Goal: Information Seeking & Learning: Learn about a topic

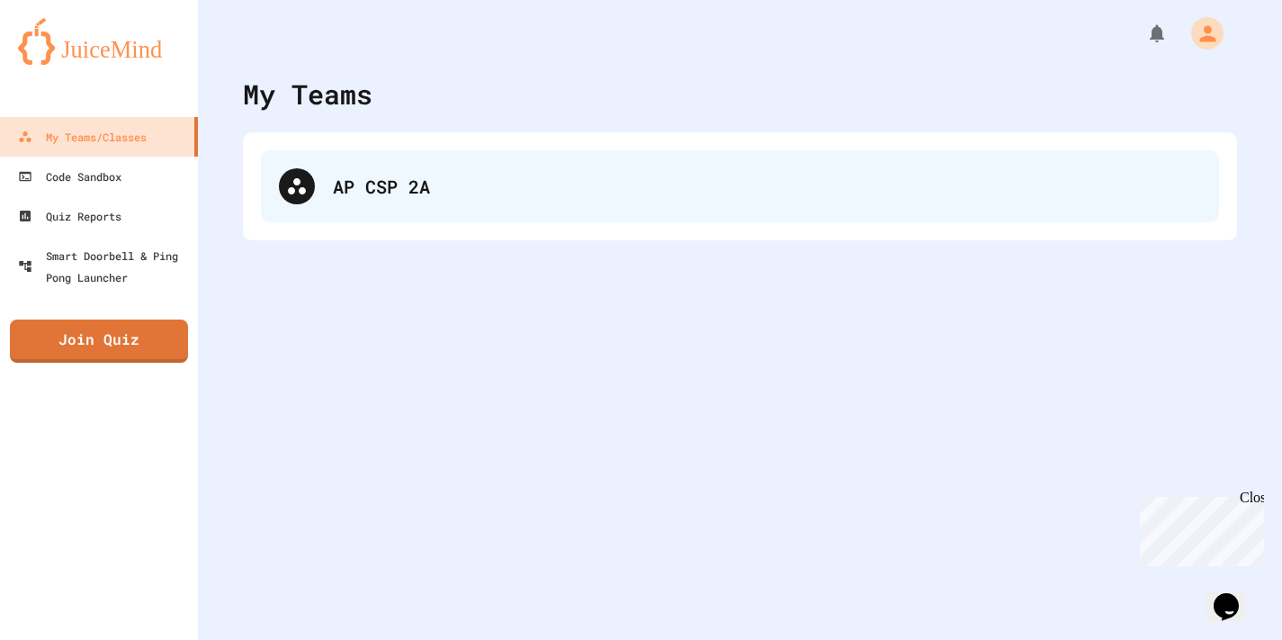
click at [445, 182] on div "AP CSP 2A" at bounding box center [767, 186] width 868 height 27
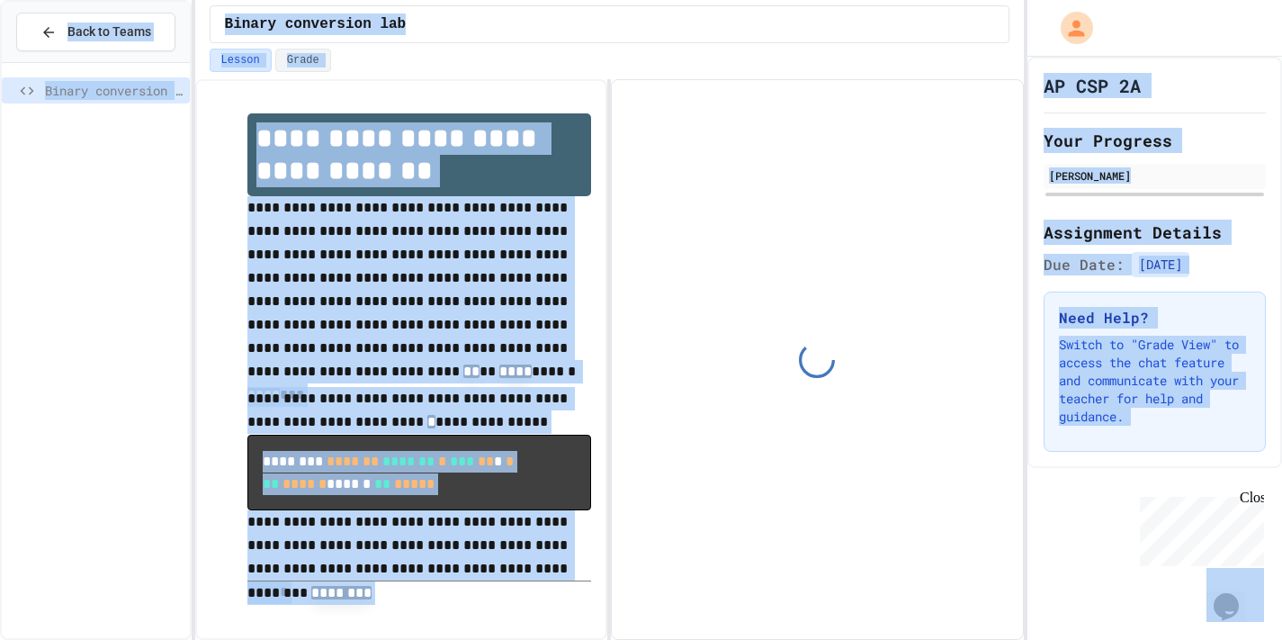
click at [389, 237] on p "**********" at bounding box center [419, 291] width 345 height 191
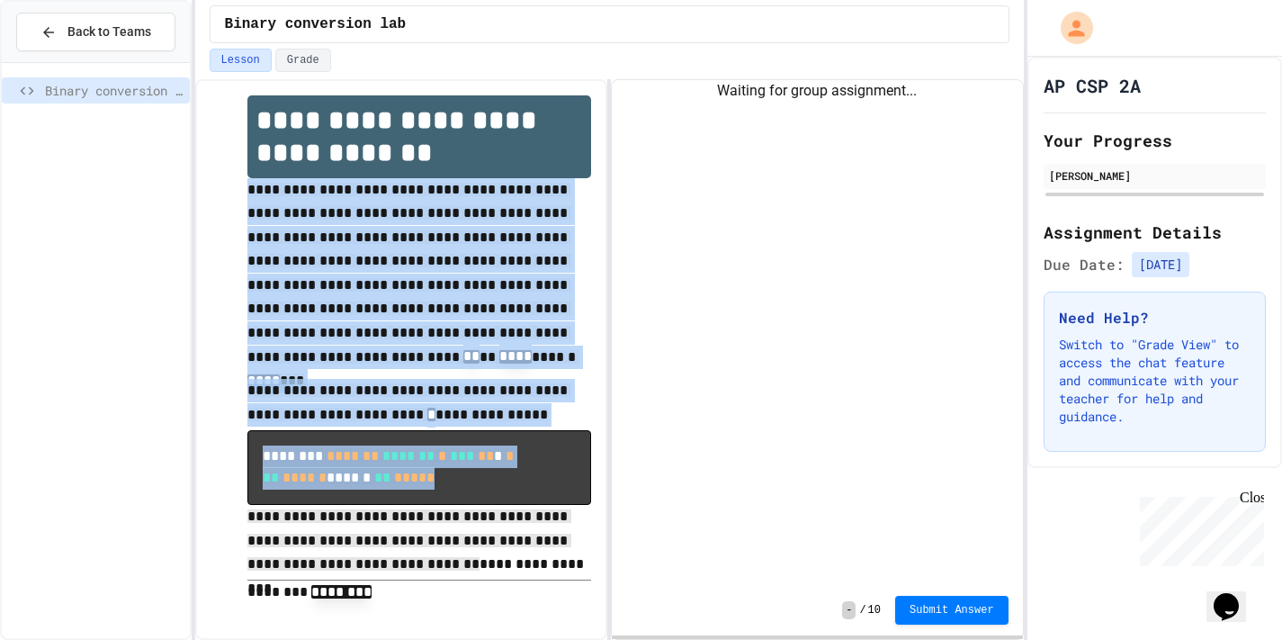
scroll to position [20, 0]
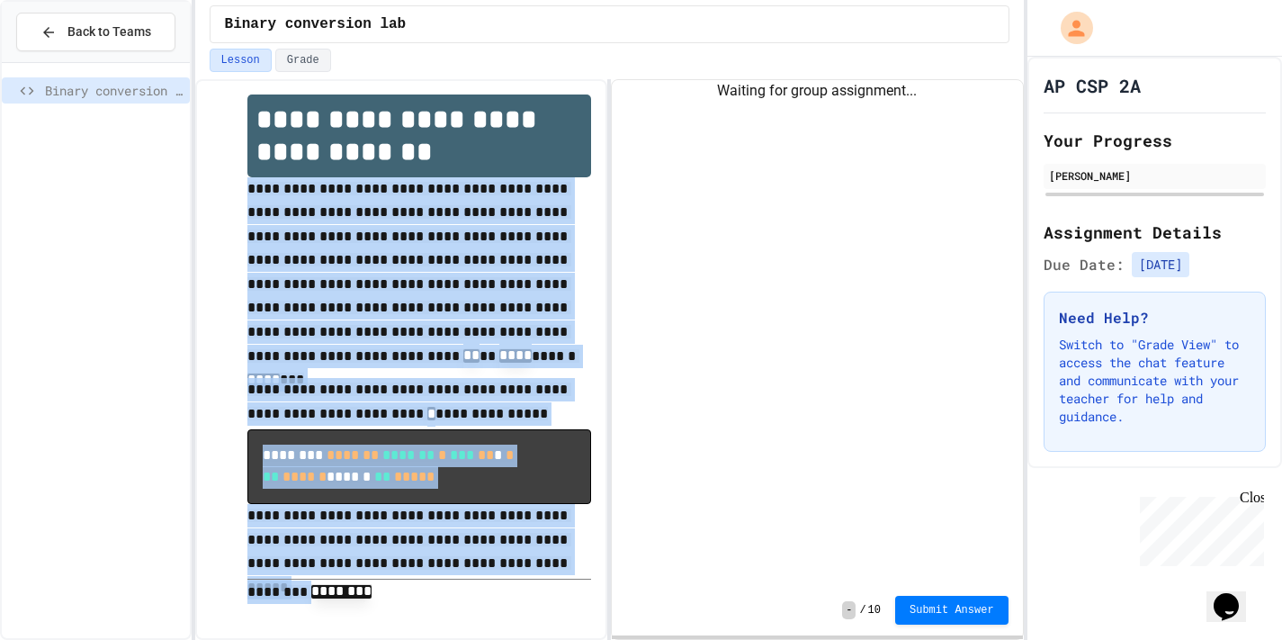
drag, startPoint x: 238, startPoint y: 199, endPoint x: 386, endPoint y: 621, distance: 447.3
click at [386, 621] on div "**********" at bounding box center [401, 349] width 381 height 547
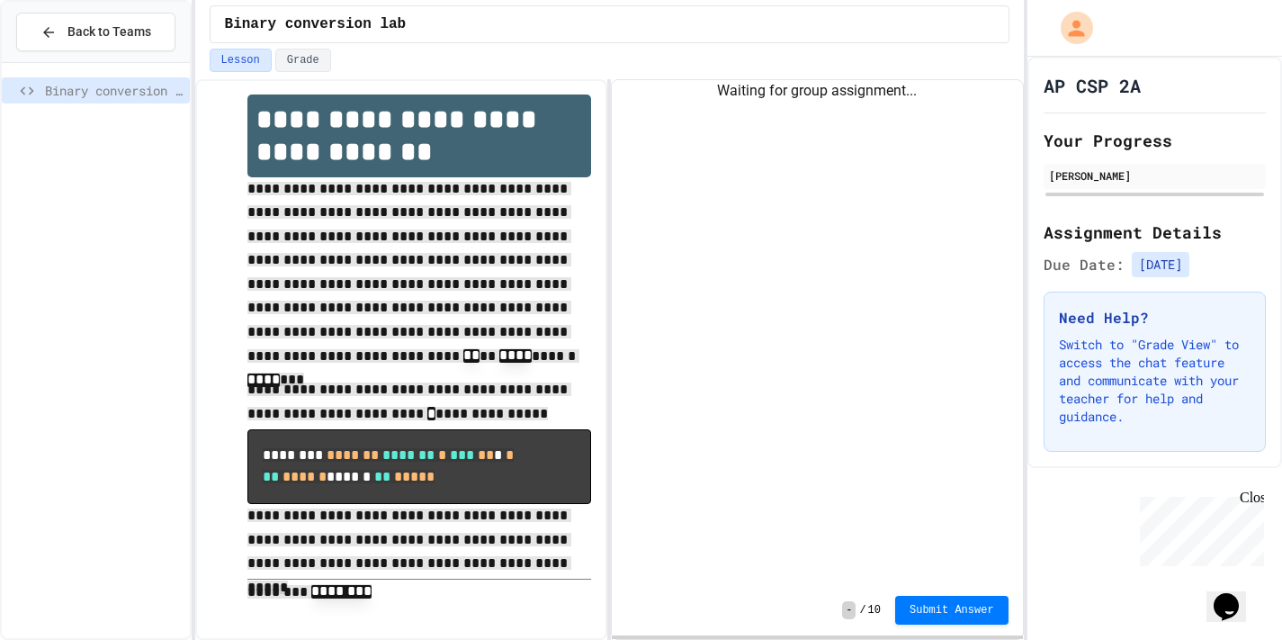
click at [551, 349] on p "**********" at bounding box center [419, 277] width 345 height 201
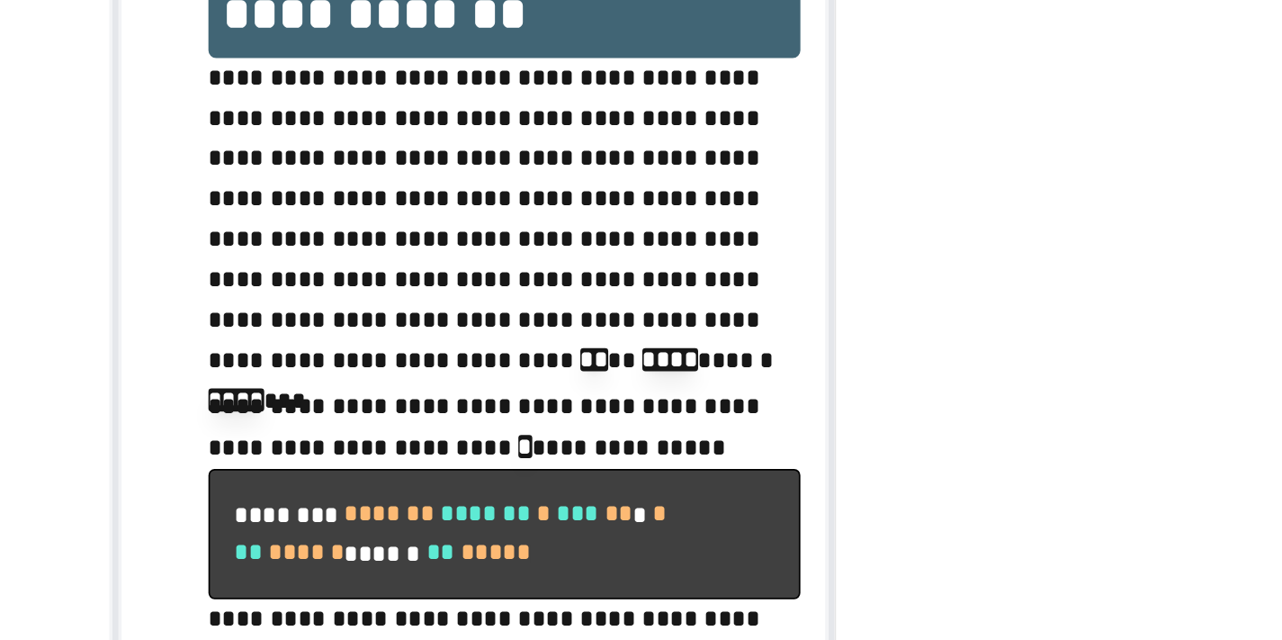
scroll to position [3, 0]
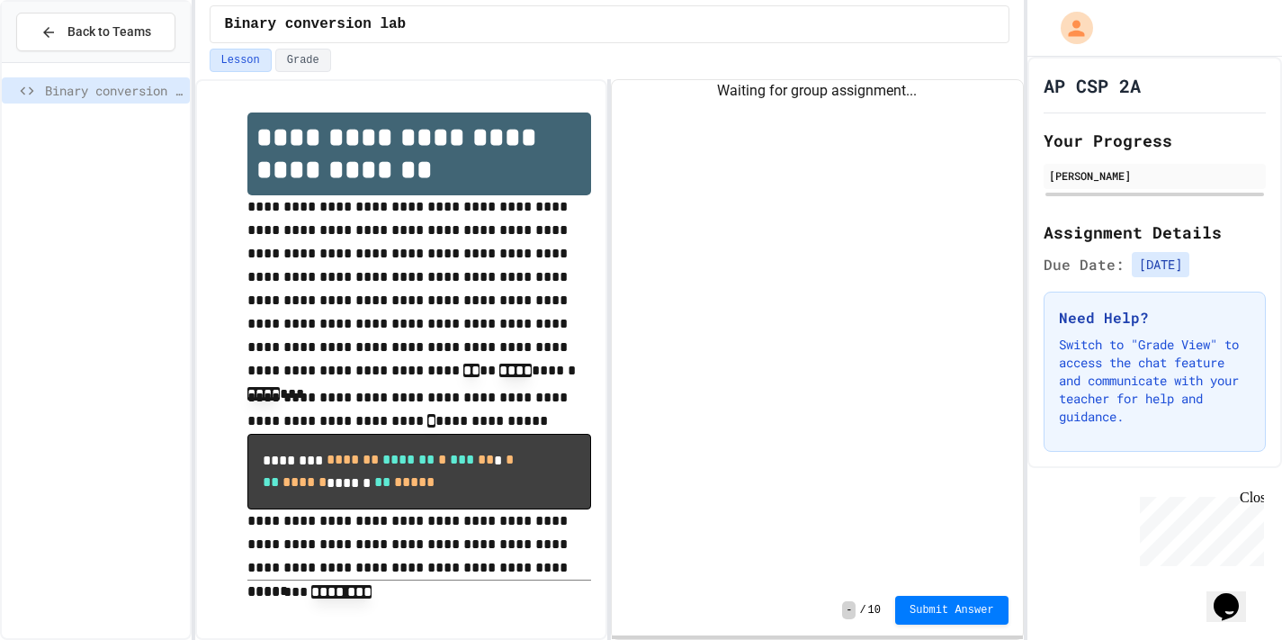
click at [743, 339] on div "Waiting for group assignment..." at bounding box center [817, 332] width 411 height 505
click at [848, 610] on span "-" at bounding box center [848, 610] width 13 height 18
click at [783, 195] on div "Waiting for group assignment..." at bounding box center [817, 332] width 411 height 505
click at [768, 94] on div "Waiting for group assignment..." at bounding box center [817, 91] width 411 height 22
drag, startPoint x: 769, startPoint y: 94, endPoint x: 840, endPoint y: 245, distance: 166.2
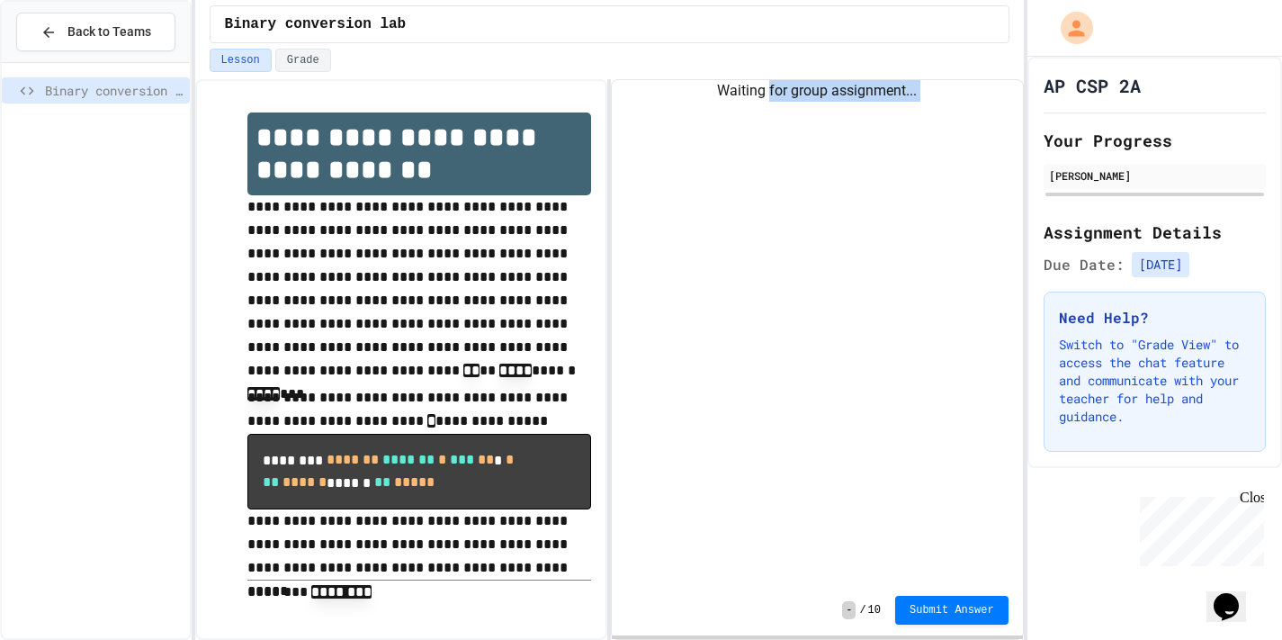
click at [838, 243] on div "Waiting for group assignment..." at bounding box center [817, 332] width 411 height 505
click at [840, 245] on div "Waiting for group assignment..." at bounding box center [817, 332] width 411 height 505
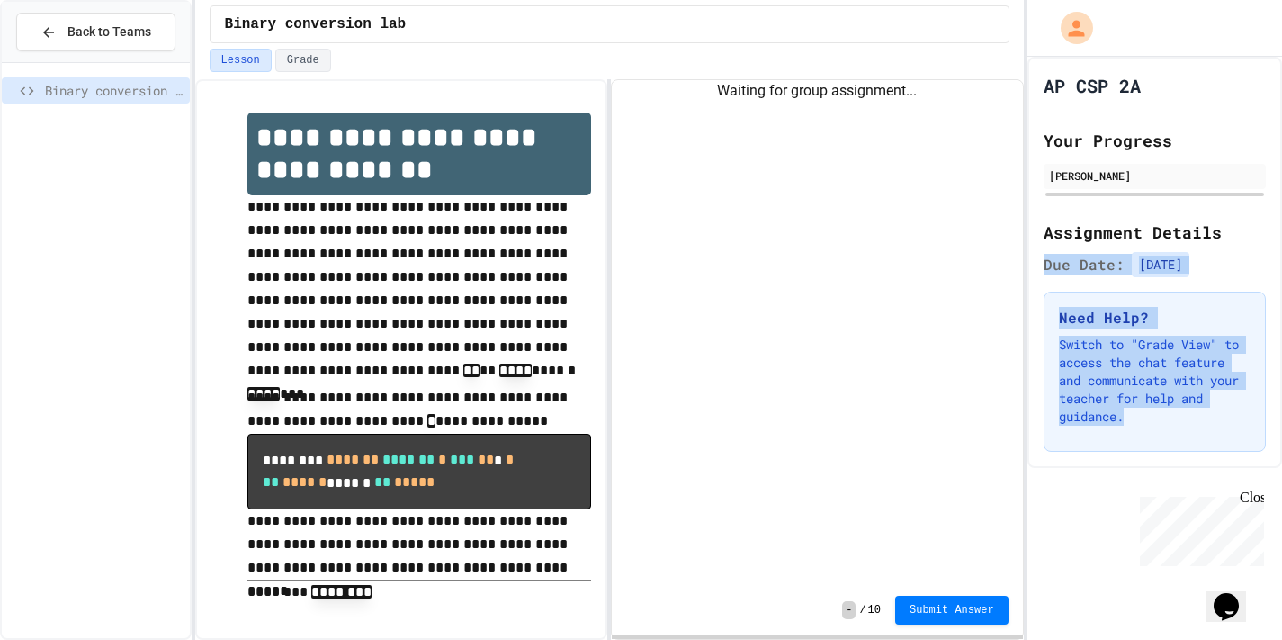
drag, startPoint x: 1100, startPoint y: 469, endPoint x: 1028, endPoint y: 211, distance: 267.2
click at [1028, 232] on div "AP CSP 2A Your Progress [PERSON_NAME] Assignment Details Due Date: [DATE] Need …" at bounding box center [1154, 348] width 255 height 583
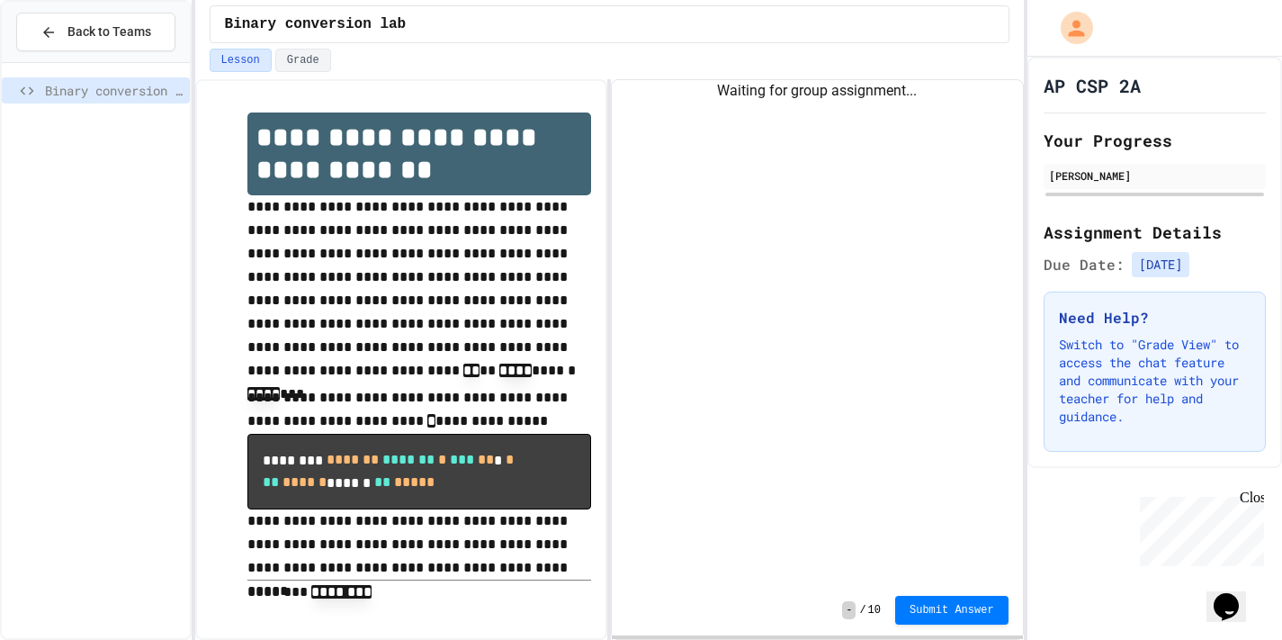
click at [1014, 264] on div "Waiting for group assignment..." at bounding box center [817, 332] width 411 height 505
click at [251, 58] on button "Lesson" at bounding box center [241, 60] width 62 height 23
click at [45, 21] on button "Back to Teams" at bounding box center [95, 32] width 159 height 39
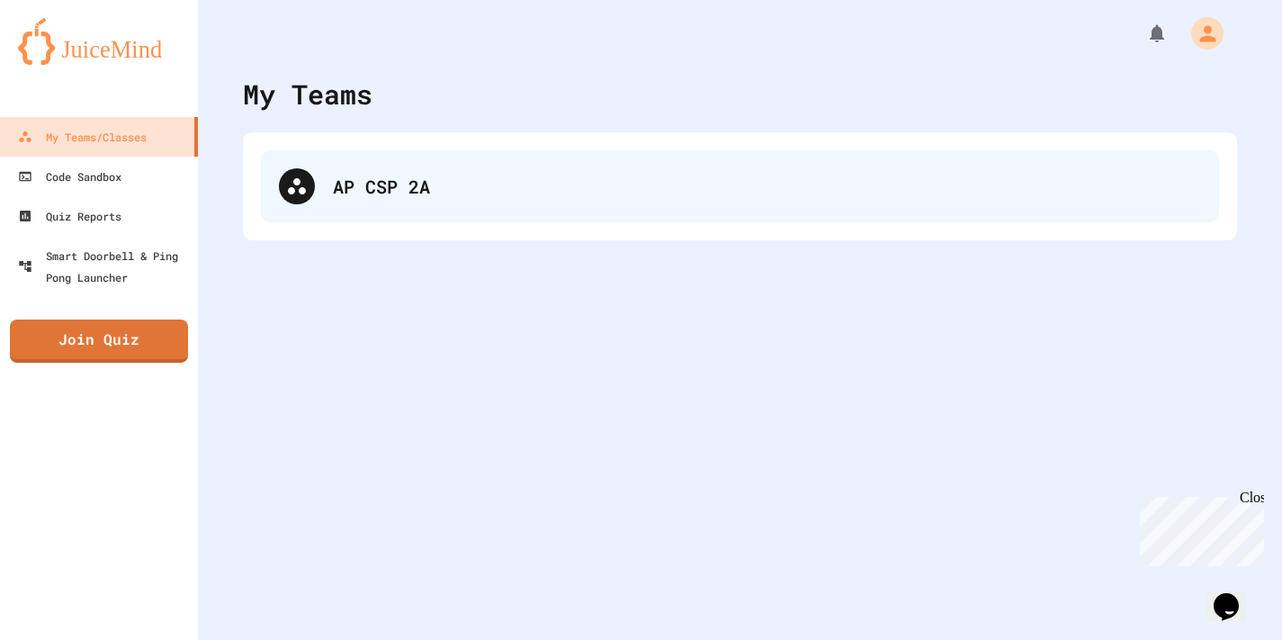
click at [408, 182] on div "AP CSP 2A" at bounding box center [767, 186] width 868 height 27
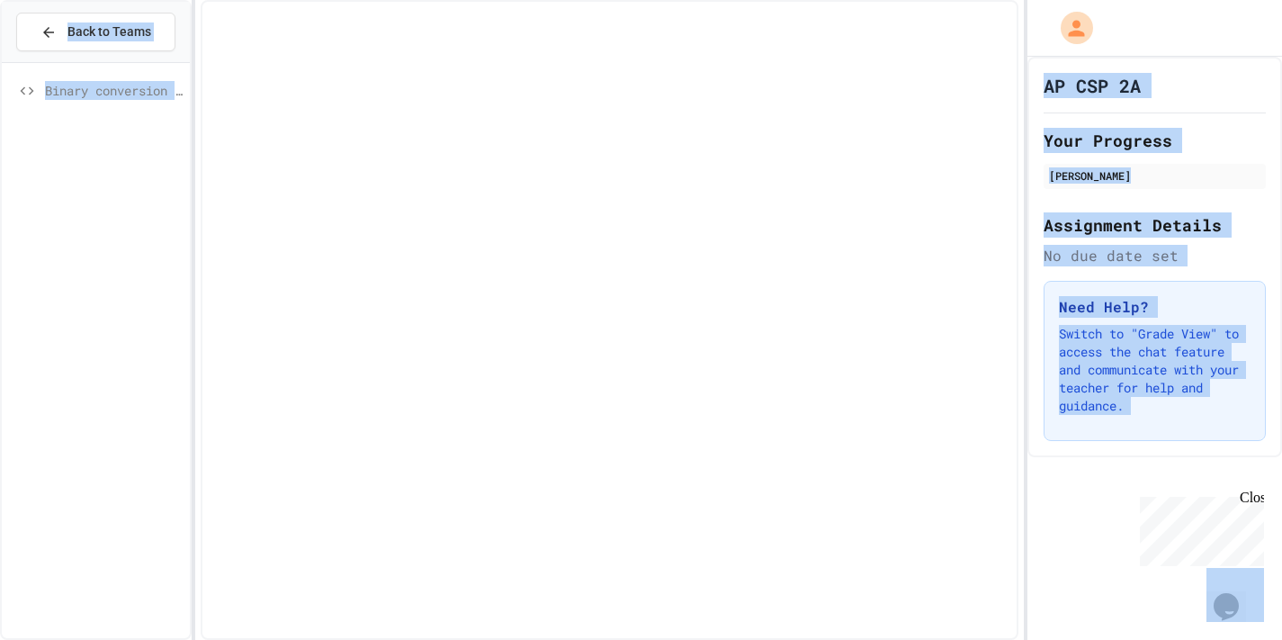
click at [1214, 213] on h2 "Assignment Details" at bounding box center [1155, 224] width 222 height 25
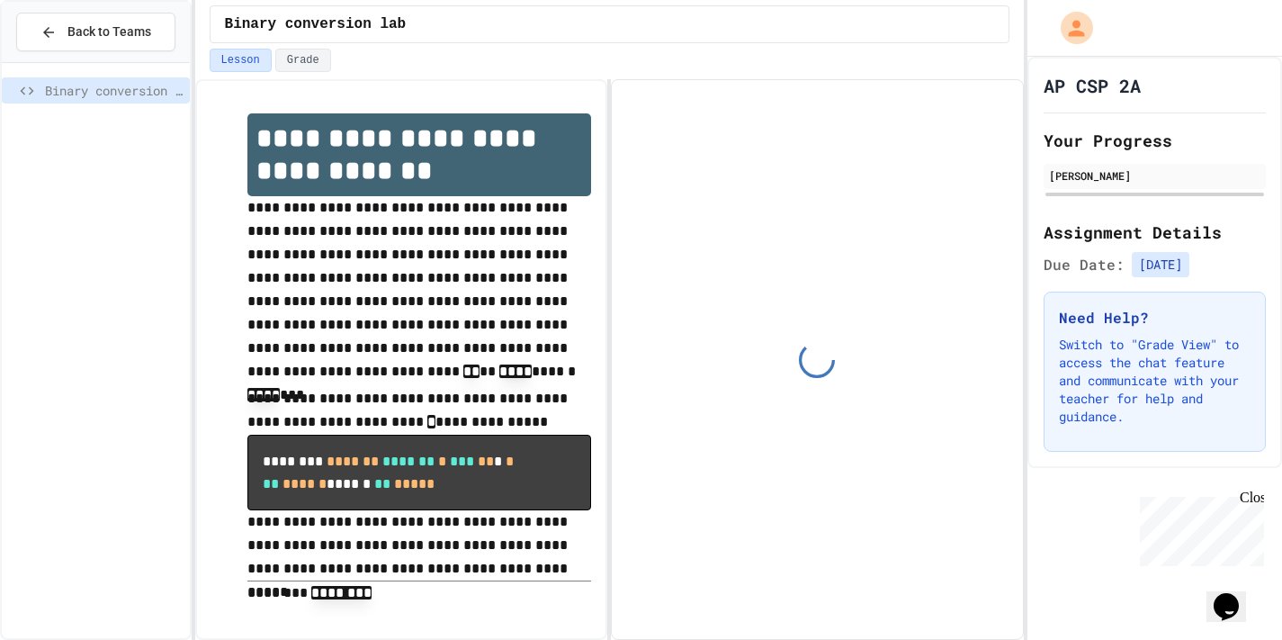
drag, startPoint x: 1130, startPoint y: 248, endPoint x: 1137, endPoint y: 261, distance: 14.5
click at [1131, 249] on div "Assignment Details Due Date: [DATE]" at bounding box center [1155, 249] width 222 height 58
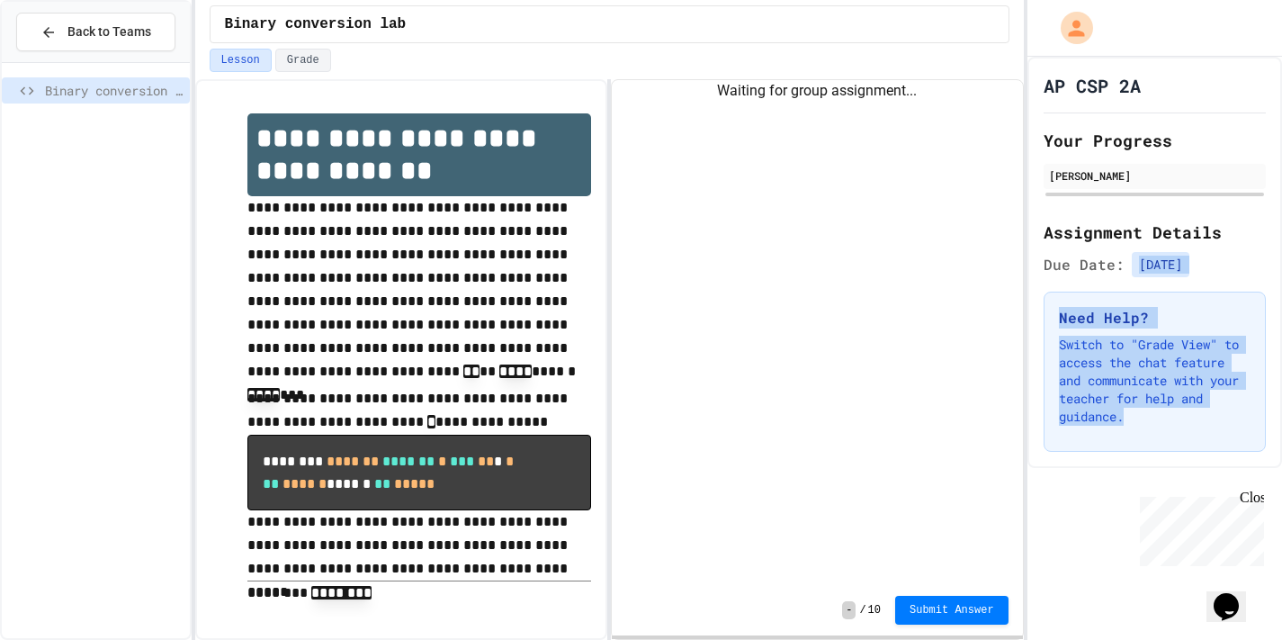
drag, startPoint x: 1150, startPoint y: 246, endPoint x: 1151, endPoint y: 467, distance: 221.3
click at [1151, 467] on div "AP CSP 2A Your Progress [PERSON_NAME] Assignment Details Due Date: [DATE] Need …" at bounding box center [1154, 262] width 255 height 411
click at [1150, 467] on div "AP CSP 2A Your Progress [PERSON_NAME] Assignment Details Due Date: [DATE] Need …" at bounding box center [1154, 262] width 255 height 411
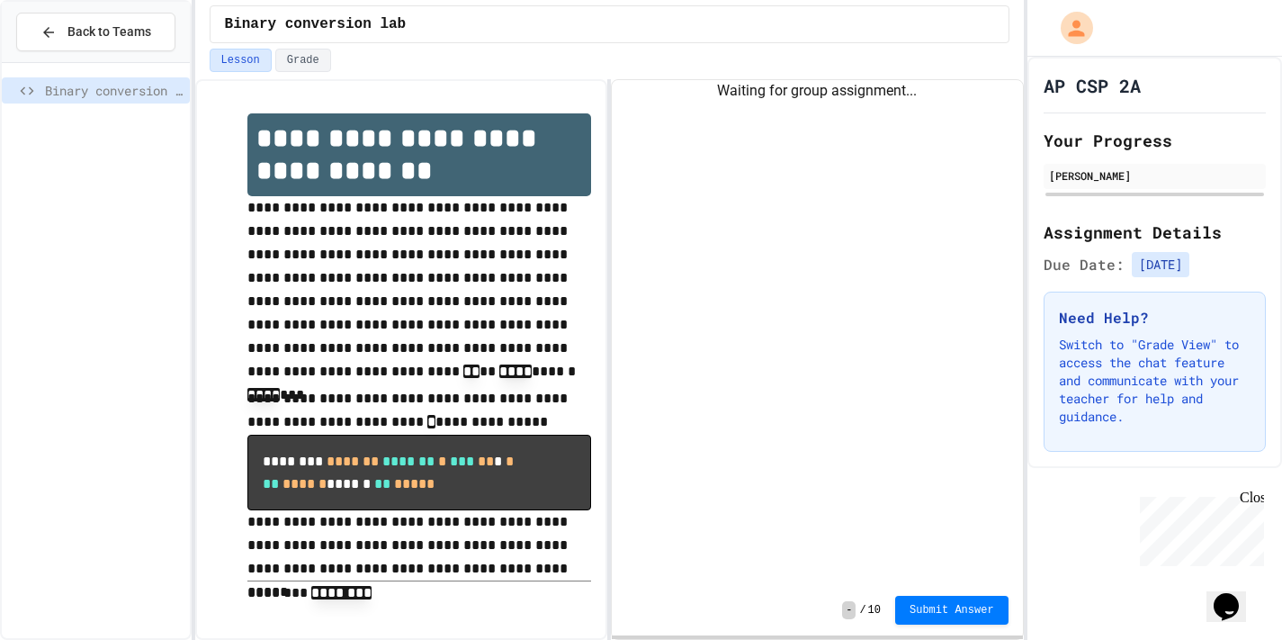
click at [850, 611] on span "-" at bounding box center [848, 610] width 13 height 18
drag, startPoint x: 873, startPoint y: 607, endPoint x: 812, endPoint y: 261, distance: 351.6
click at [812, 265] on div "Waiting for group assignment... - / 10 Submit Answer" at bounding box center [817, 359] width 411 height 559
click at [812, 261] on div "Waiting for group assignment..." at bounding box center [817, 332] width 411 height 505
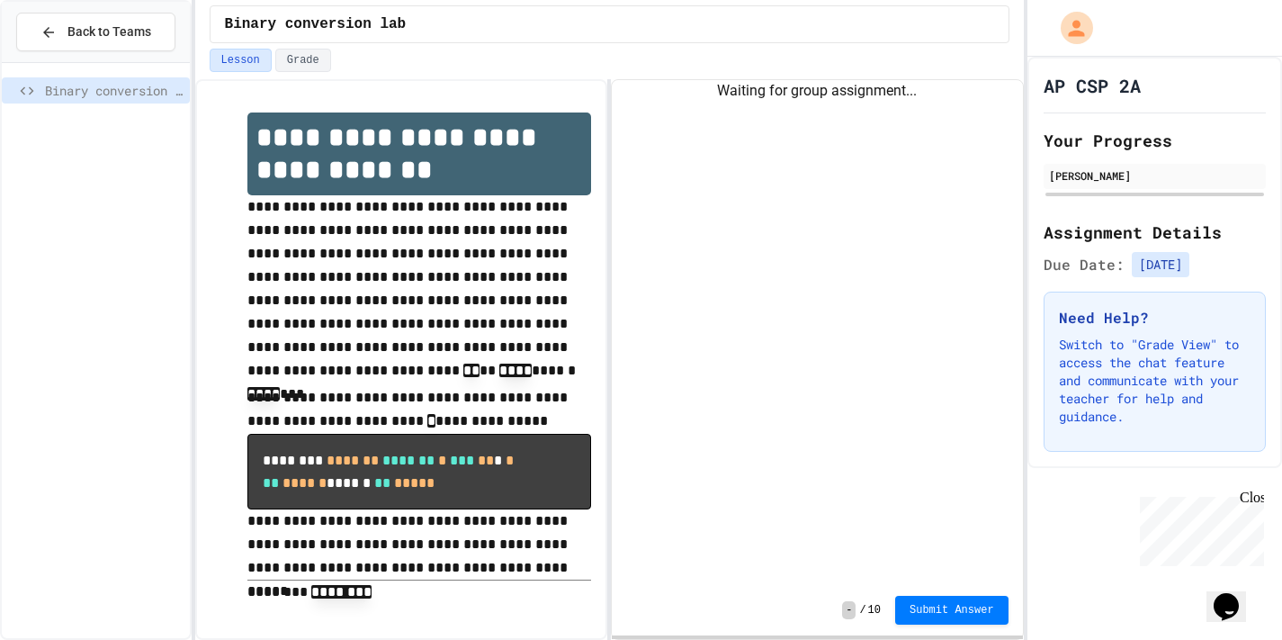
click at [398, 581] on p "******** ********" at bounding box center [419, 592] width 345 height 25
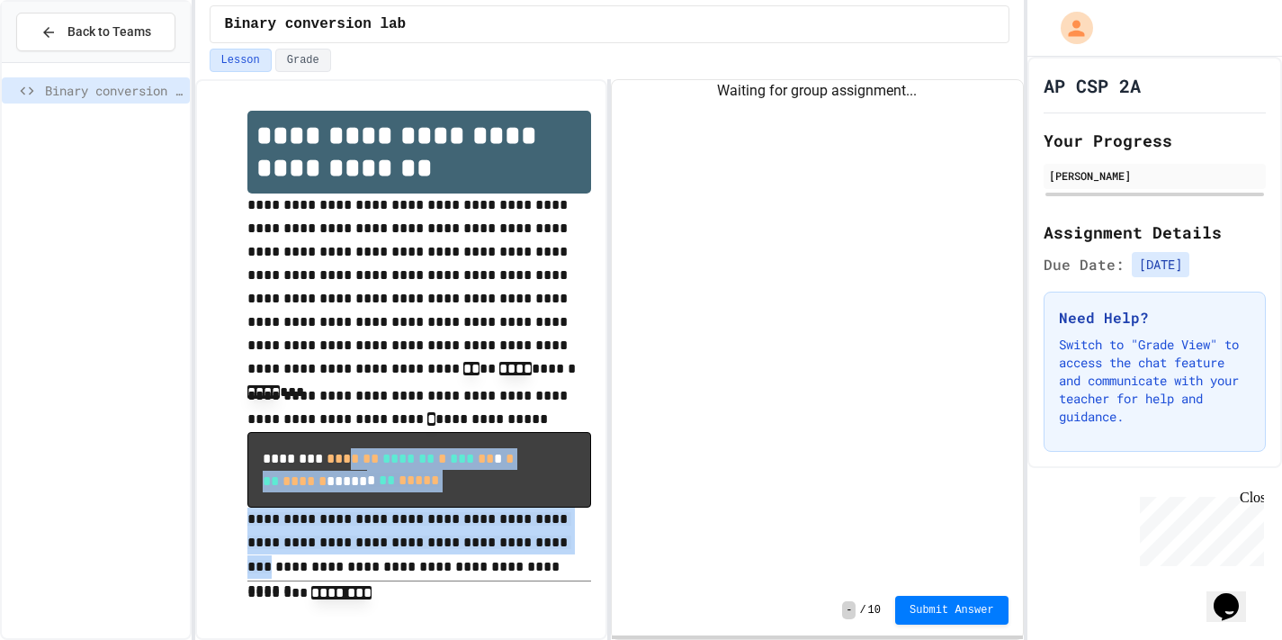
drag, startPoint x: 480, startPoint y: 544, endPoint x: 330, endPoint y: 462, distance: 170.7
click at [346, 462] on div "**********" at bounding box center [419, 359] width 345 height 496
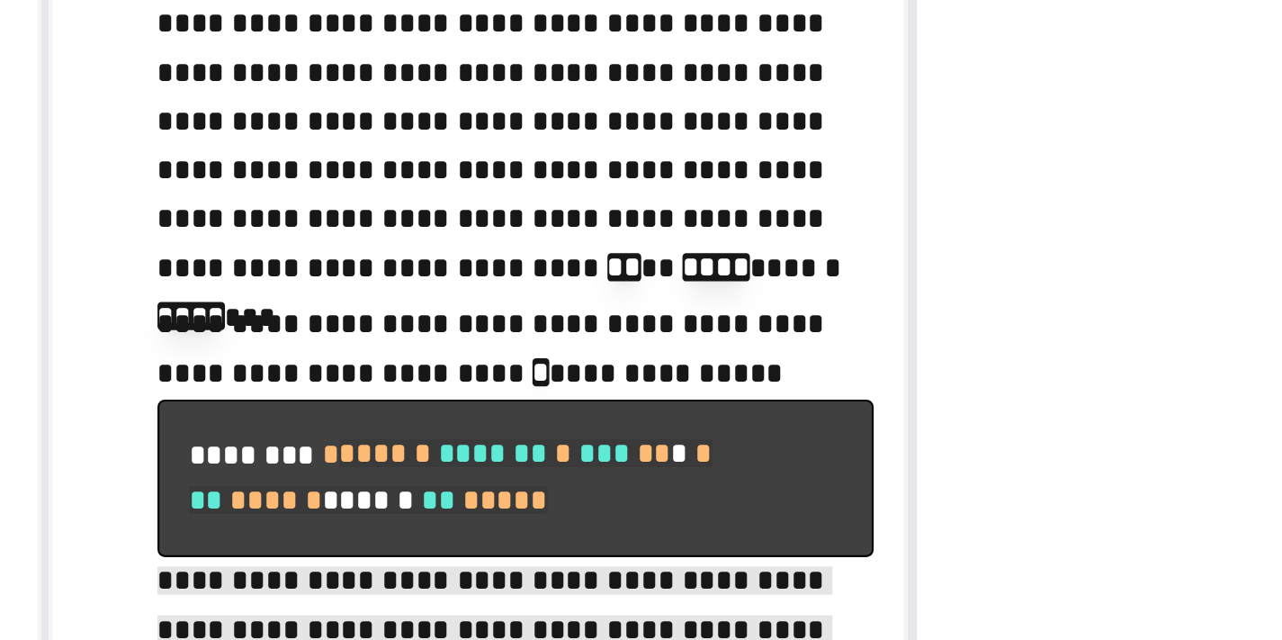
click at [349, 411] on p "**********" at bounding box center [419, 408] width 345 height 49
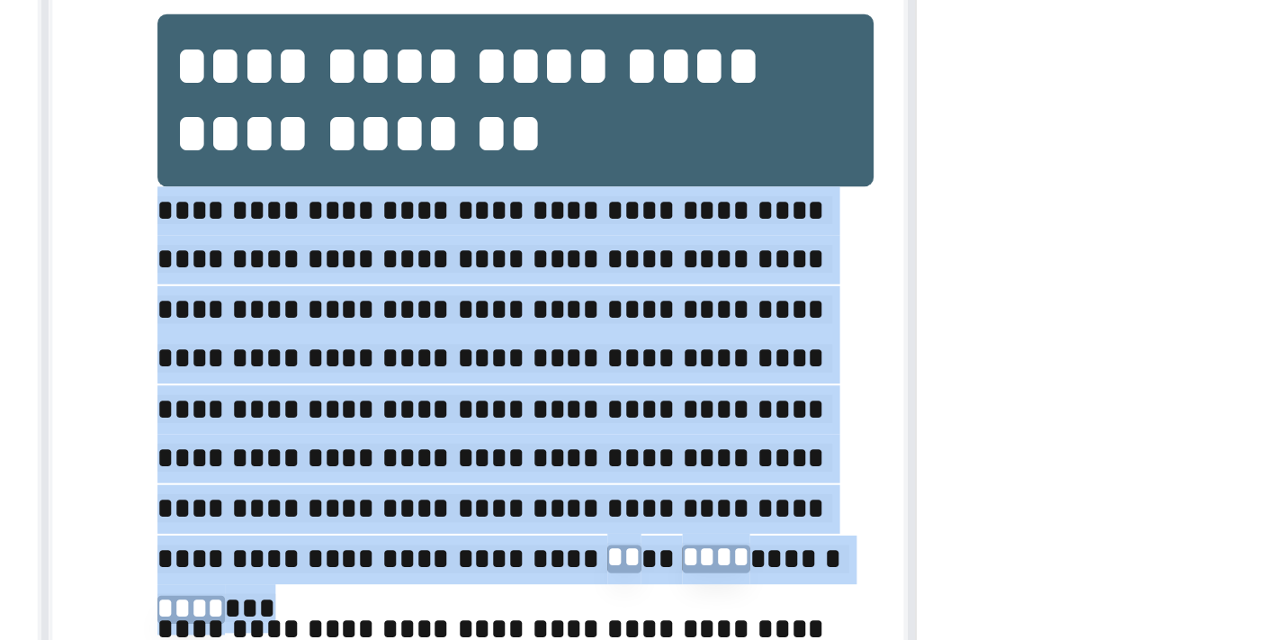
drag, startPoint x: 243, startPoint y: 204, endPoint x: 396, endPoint y: 379, distance: 232.1
click at [396, 379] on div "**********" at bounding box center [401, 362] width 381 height 539
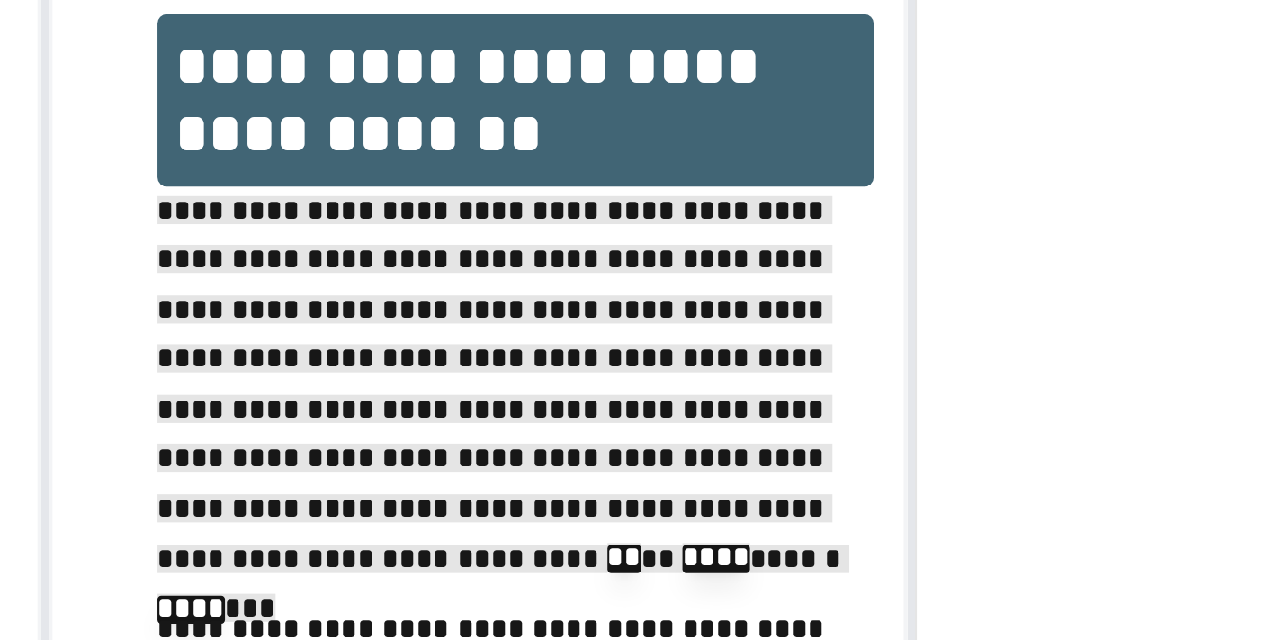
click at [396, 381] on p "**********" at bounding box center [419, 293] width 345 height 201
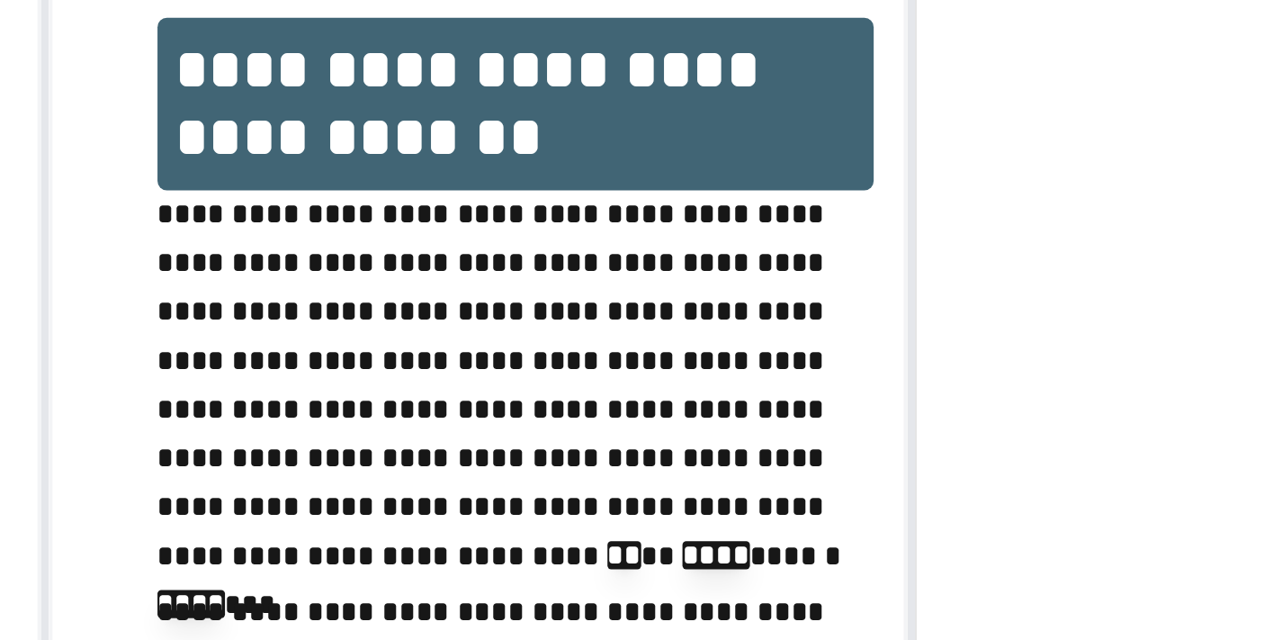
click at [396, 378] on p "**********" at bounding box center [419, 290] width 345 height 191
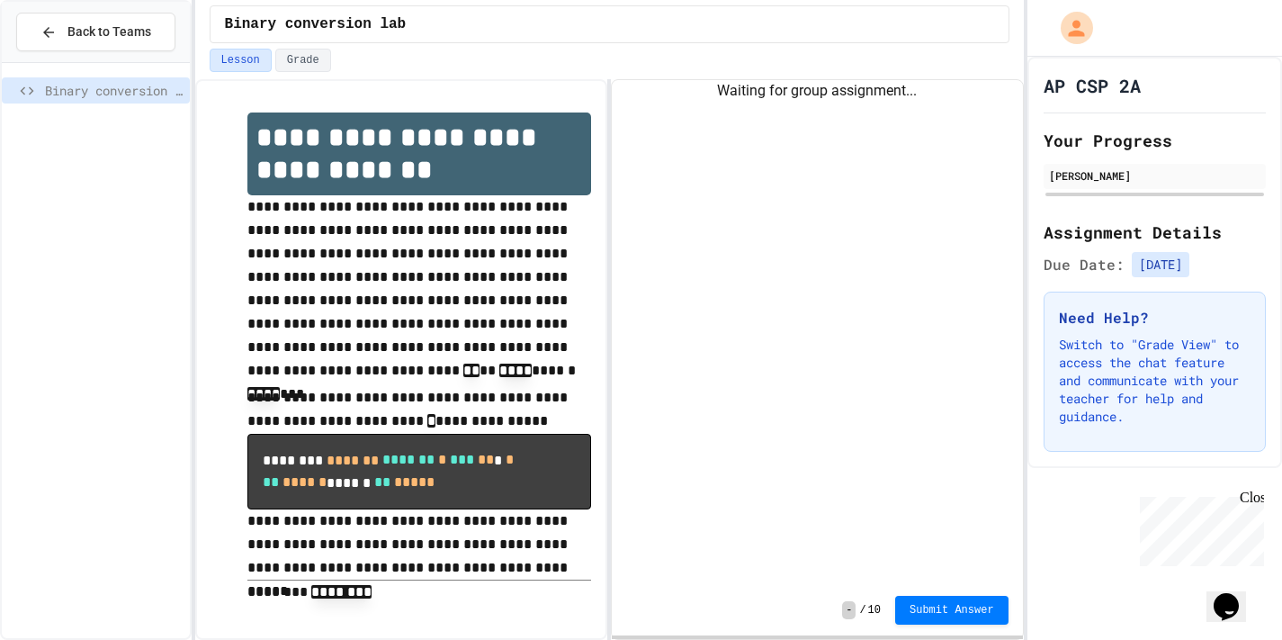
click at [143, 100] on div "Binary conversion lab" at bounding box center [96, 90] width 188 height 26
drag, startPoint x: 143, startPoint y: 100, endPoint x: 53, endPoint y: 100, distance: 90.0
click at [53, 100] on div "Binary conversion lab" at bounding box center [96, 90] width 188 height 26
click at [32, 93] on icon at bounding box center [27, 91] width 22 height 16
click at [122, 91] on span "Binary conversion lab" at bounding box center [114, 90] width 138 height 19
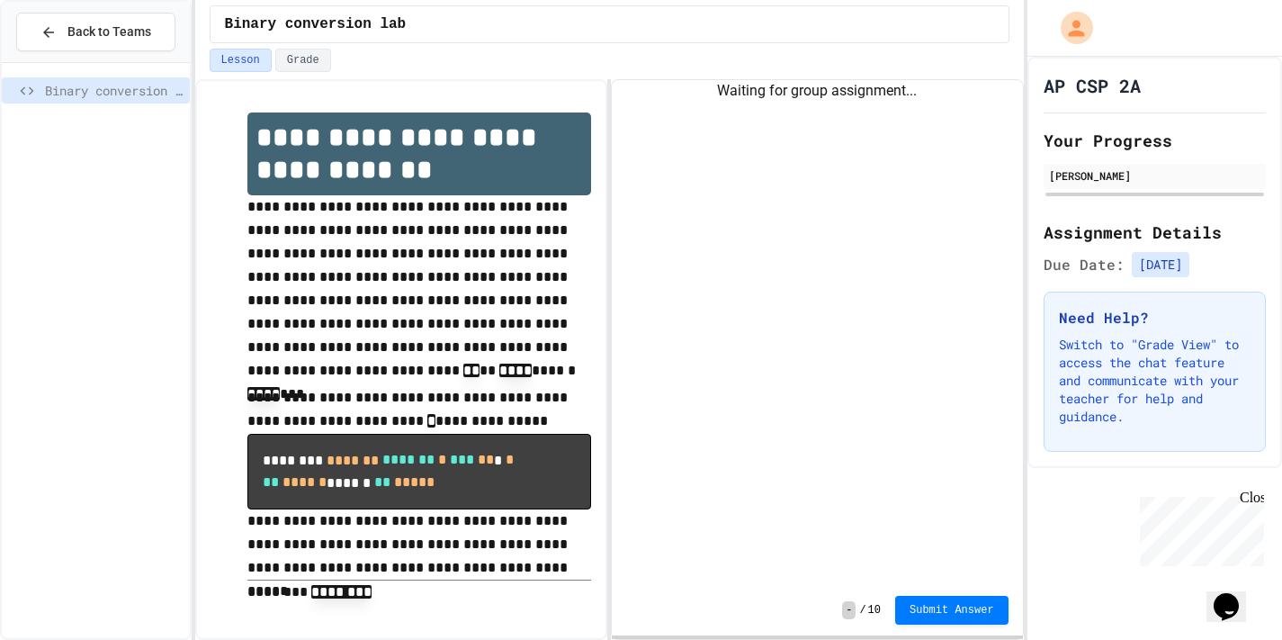
click at [309, 43] on div "Binary conversion lab" at bounding box center [609, 24] width 829 height 49
click at [301, 62] on button "Grade" at bounding box center [303, 60] width 56 height 23
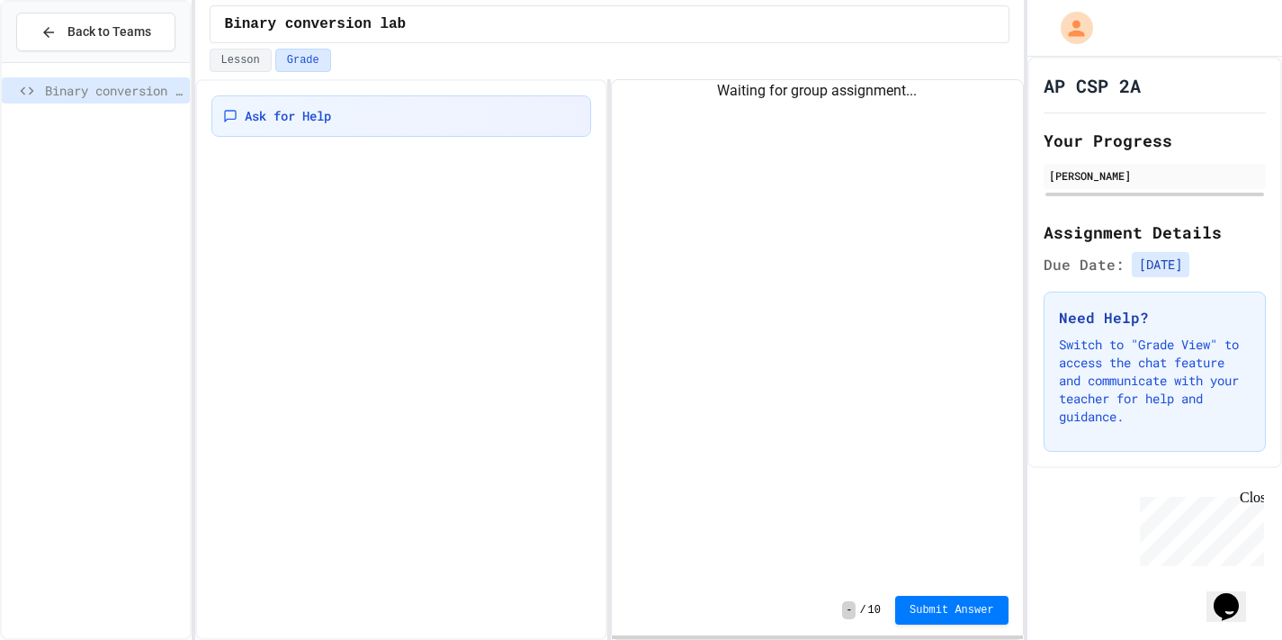
click at [318, 24] on span "Binary conversion lab" at bounding box center [316, 24] width 182 height 22
click at [264, 59] on button "Lesson" at bounding box center [241, 60] width 62 height 23
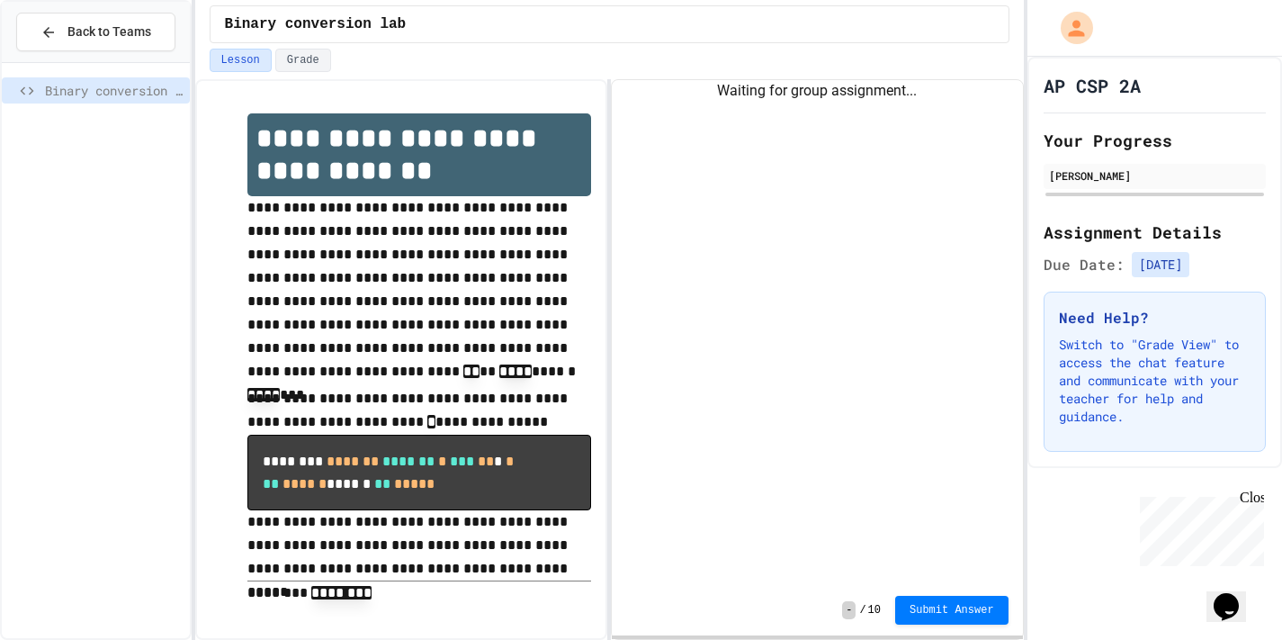
click at [353, 81] on div "**********" at bounding box center [401, 359] width 413 height 560
click at [316, 73] on div "Lesson Grade" at bounding box center [609, 64] width 829 height 31
click at [303, 62] on button "Grade" at bounding box center [303, 60] width 56 height 23
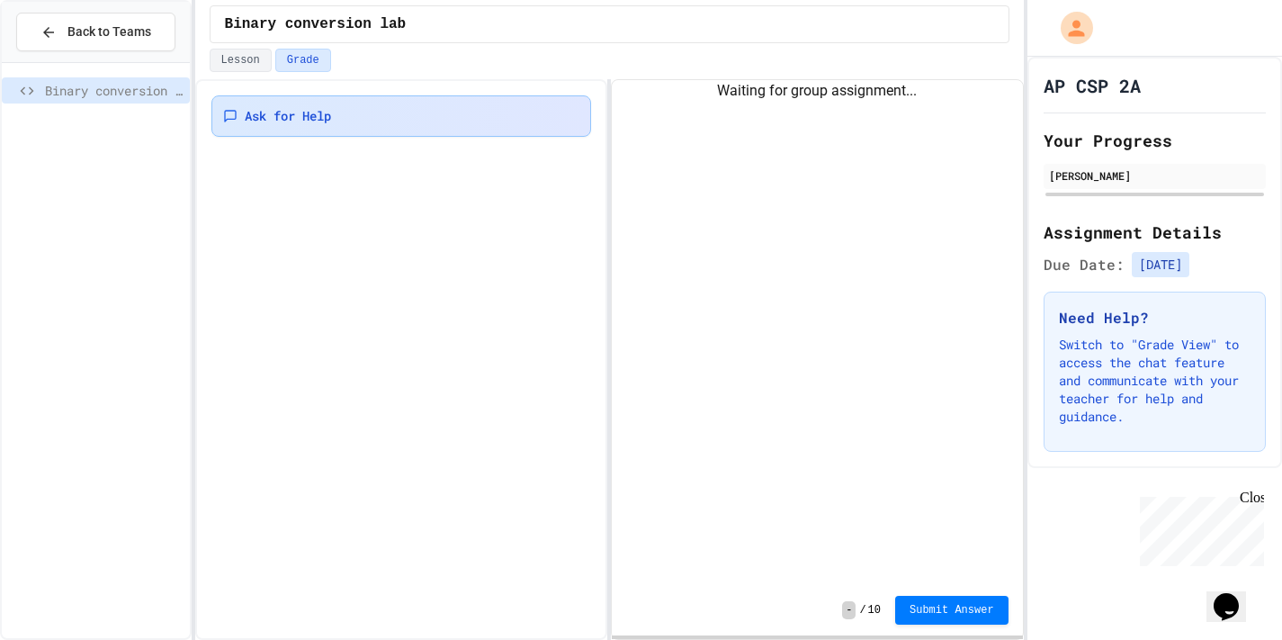
click at [297, 128] on div "Ask for Help" at bounding box center [401, 115] width 381 height 41
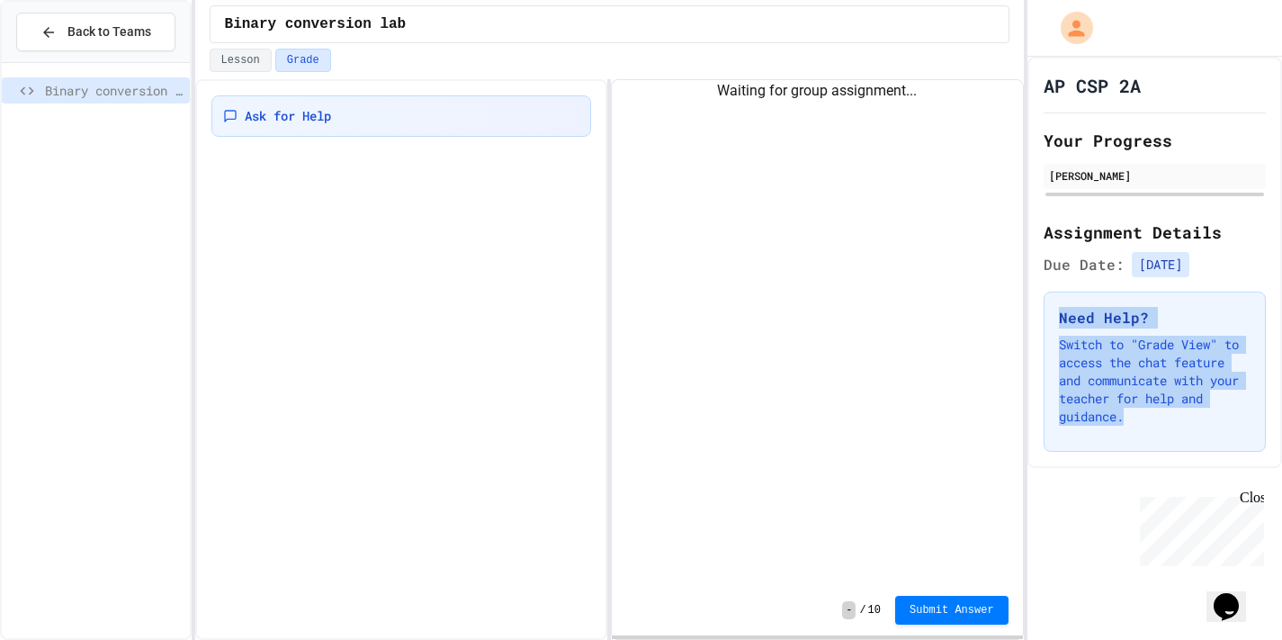
drag, startPoint x: 1146, startPoint y: 458, endPoint x: 1070, endPoint y: 283, distance: 190.6
click at [1070, 283] on div "AP CSP 2A Your Progress [PERSON_NAME] Assignment Details Due Date: [DATE] Need …" at bounding box center [1154, 262] width 255 height 411
drag, startPoint x: 1059, startPoint y: 309, endPoint x: 1125, endPoint y: 462, distance: 167.6
click at [1125, 462] on div "AP CSP 2A Your Progress [PERSON_NAME] Assignment Details Due Date: [DATE] Need …" at bounding box center [1154, 262] width 255 height 411
click at [1107, 435] on div "Need Help? Switch to "Grade View" to access the chat feature and communicate wi…" at bounding box center [1155, 371] width 222 height 160
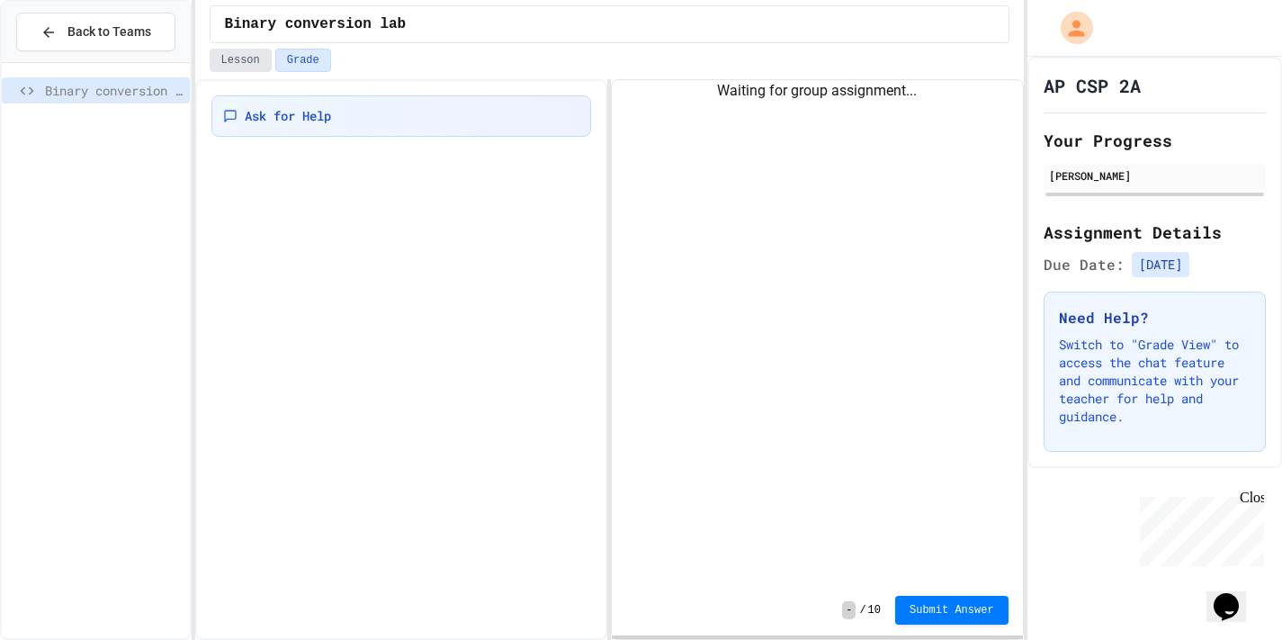
click at [232, 58] on button "Lesson" at bounding box center [241, 60] width 62 height 23
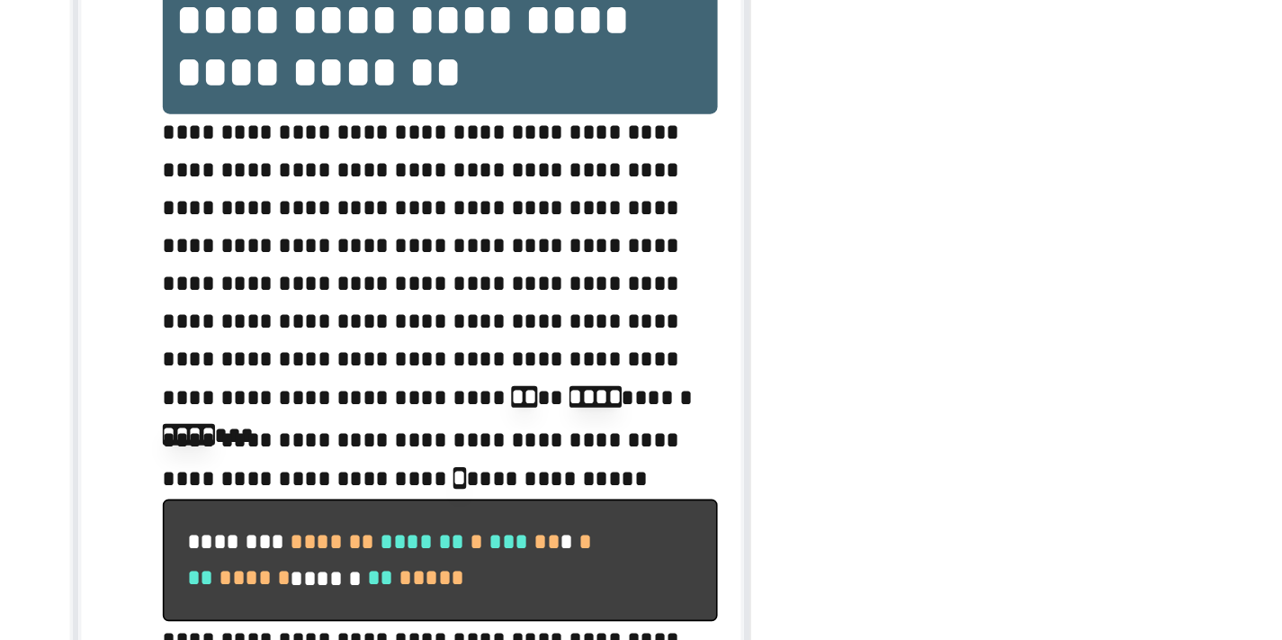
scroll to position [3, 0]
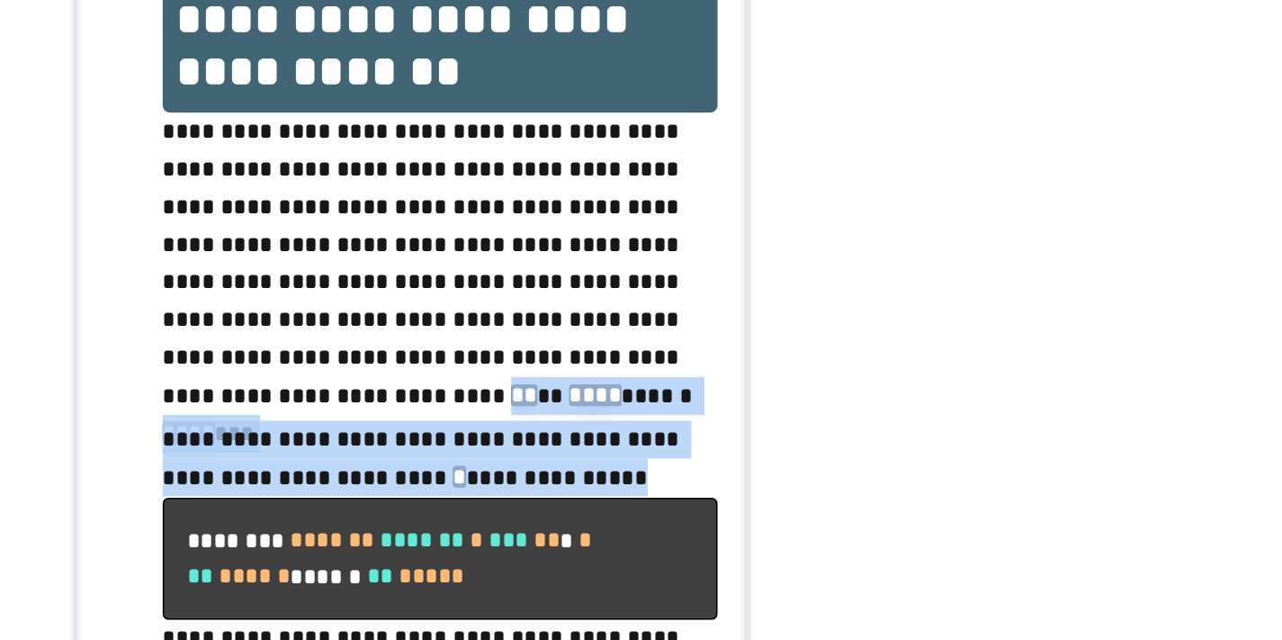
drag, startPoint x: 355, startPoint y: 229, endPoint x: 500, endPoint y: 442, distance: 257.0
click at [507, 442] on div "**********" at bounding box center [419, 358] width 345 height 493
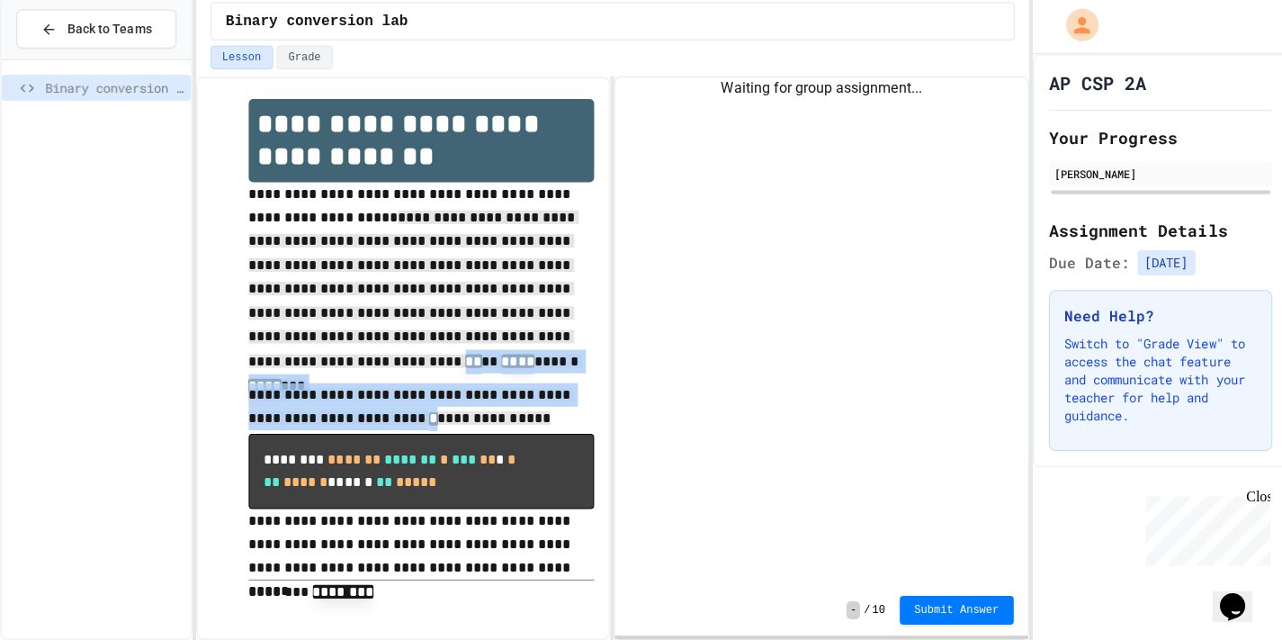
scroll to position [0, 0]
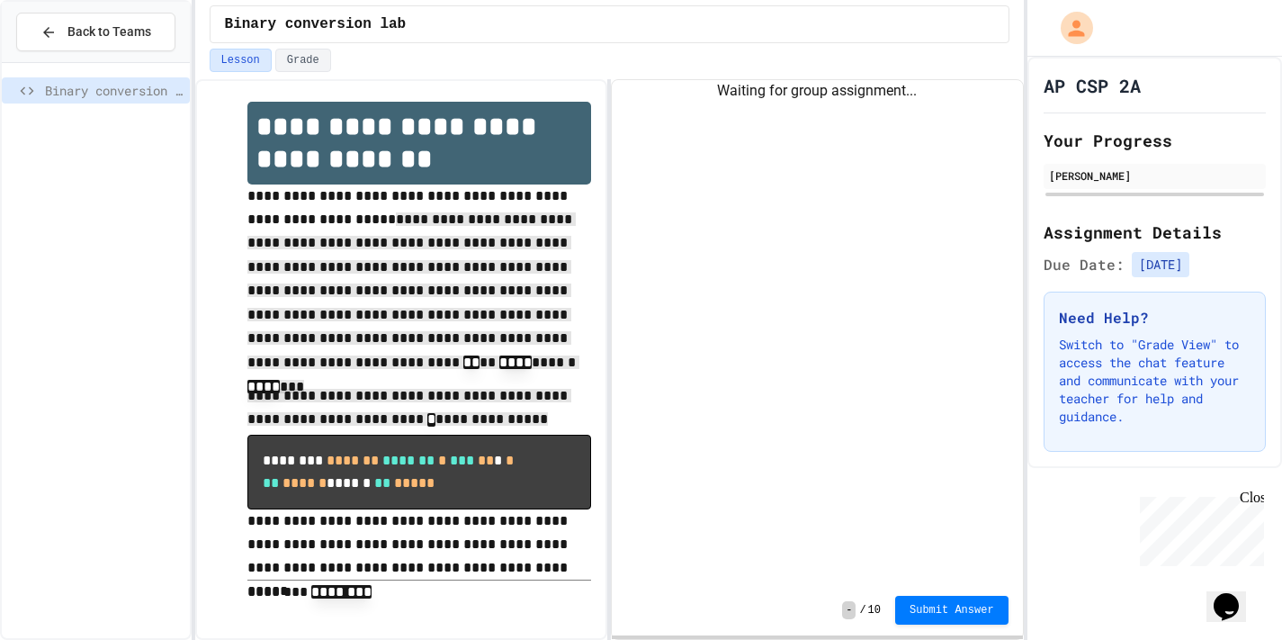
click at [510, 542] on p "**********" at bounding box center [419, 544] width 345 height 70
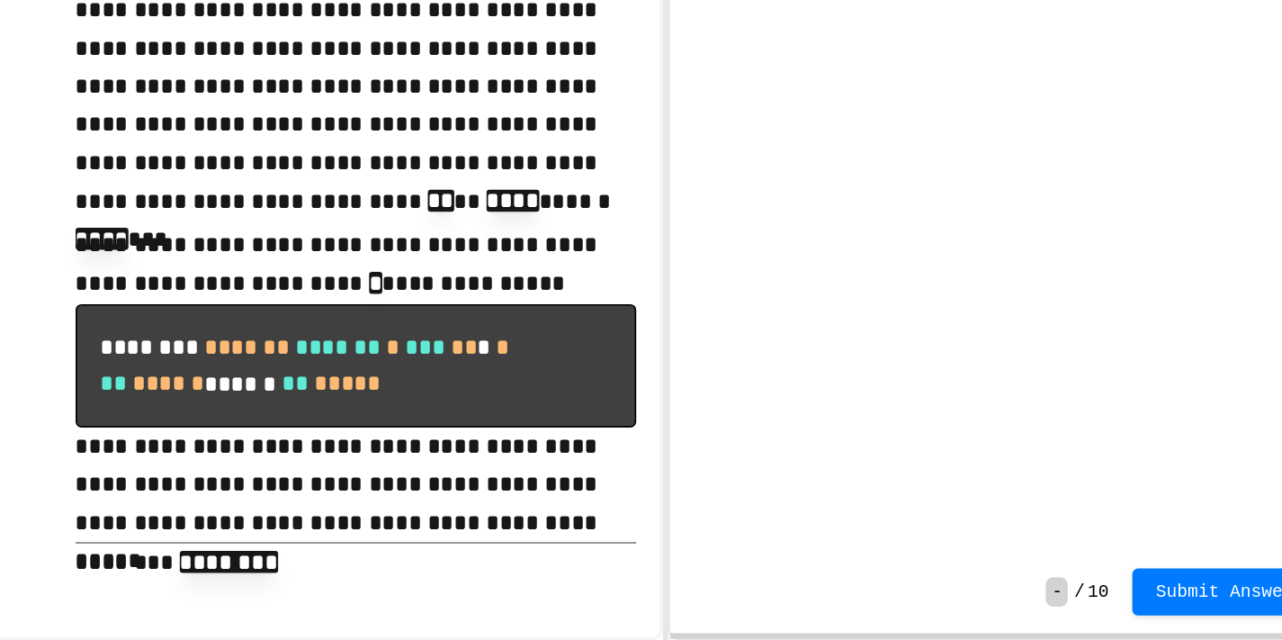
click at [766, 380] on div "Waiting for group assignment..." at bounding box center [817, 332] width 411 height 505
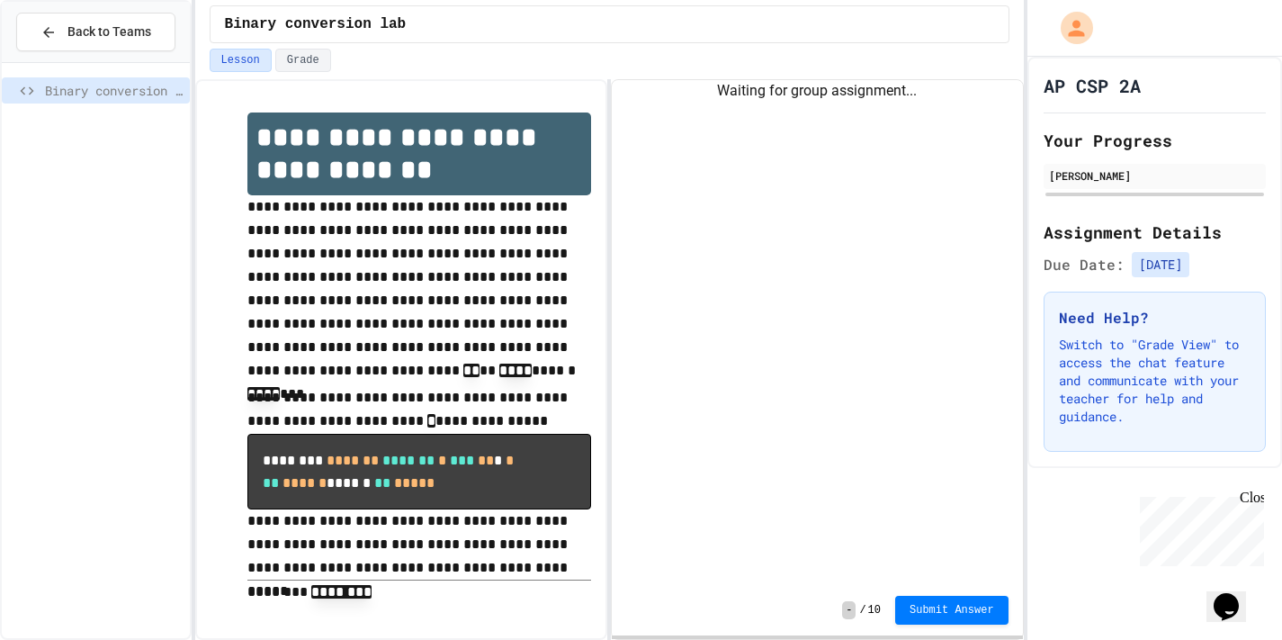
click at [830, 82] on div "Waiting for group assignment..." at bounding box center [817, 91] width 411 height 22
drag, startPoint x: 823, startPoint y: 120, endPoint x: 831, endPoint y: 142, distance: 23.9
click at [823, 124] on div "Waiting for group assignment..." at bounding box center [817, 332] width 411 height 505
drag, startPoint x: 834, startPoint y: 131, endPoint x: 719, endPoint y: 121, distance: 115.6
click at [720, 122] on div "Waiting for group assignment..." at bounding box center [817, 332] width 411 height 505
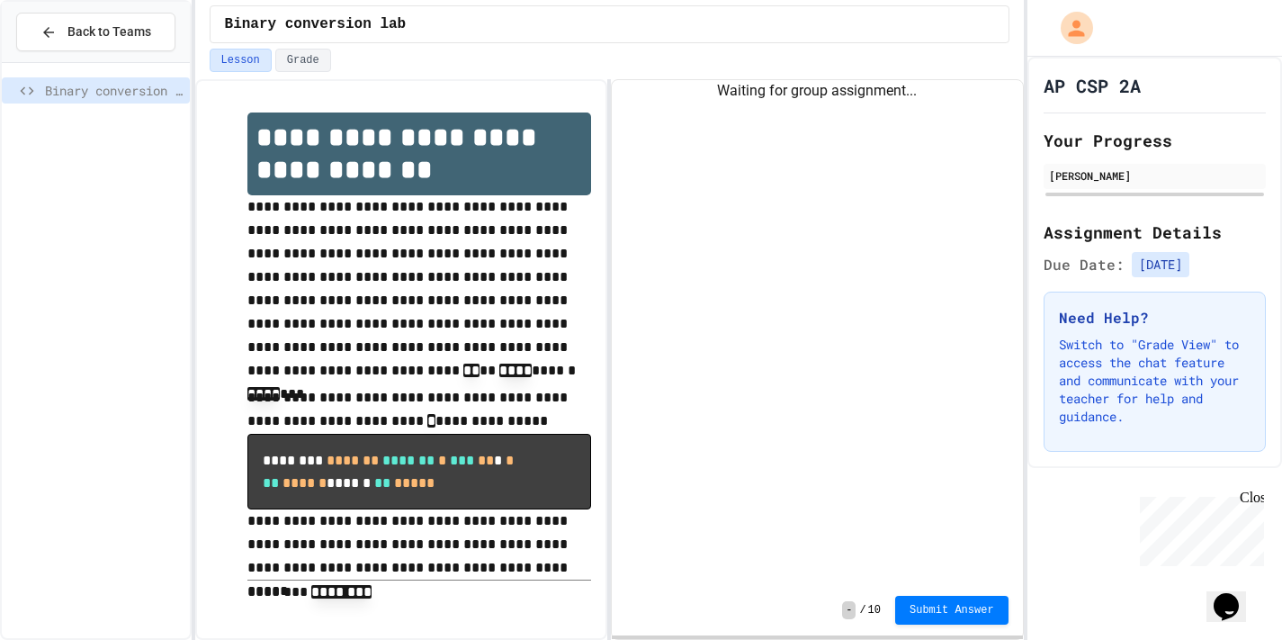
drag, startPoint x: 719, startPoint y: 121, endPoint x: 974, endPoint y: 465, distance: 428.2
click at [974, 430] on div "Waiting for group assignment..." at bounding box center [817, 332] width 411 height 505
click at [928, 596] on button "Submit Answer" at bounding box center [951, 610] width 113 height 29
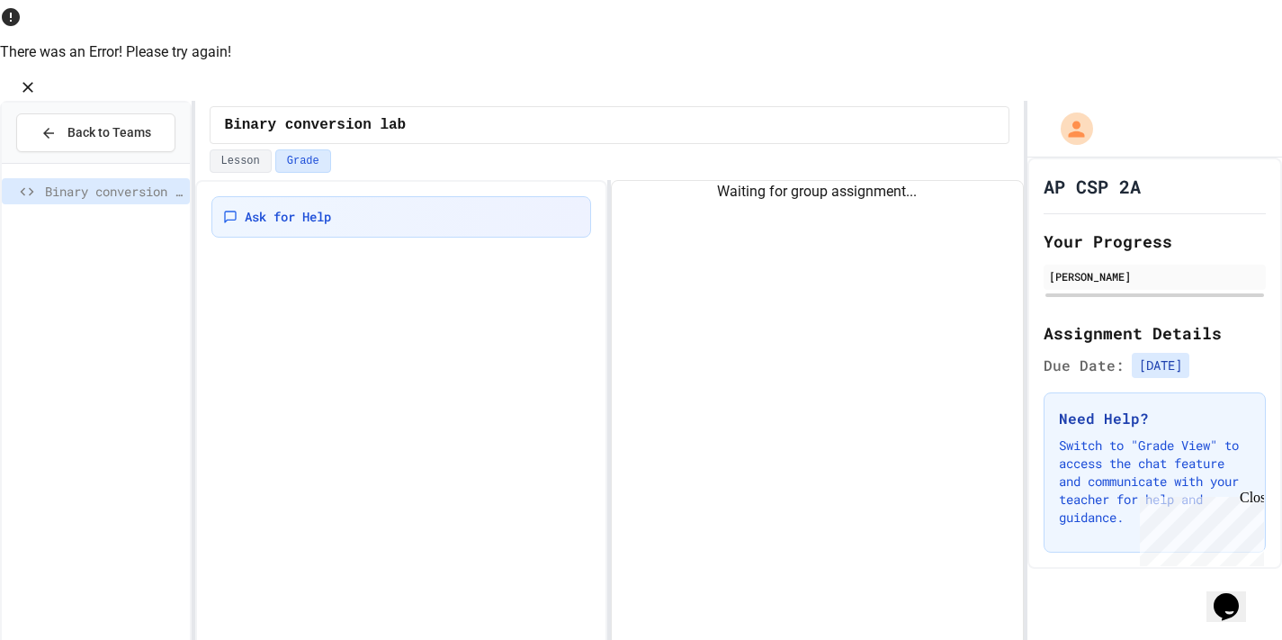
click at [37, 78] on icon "Close" at bounding box center [28, 87] width 18 height 18
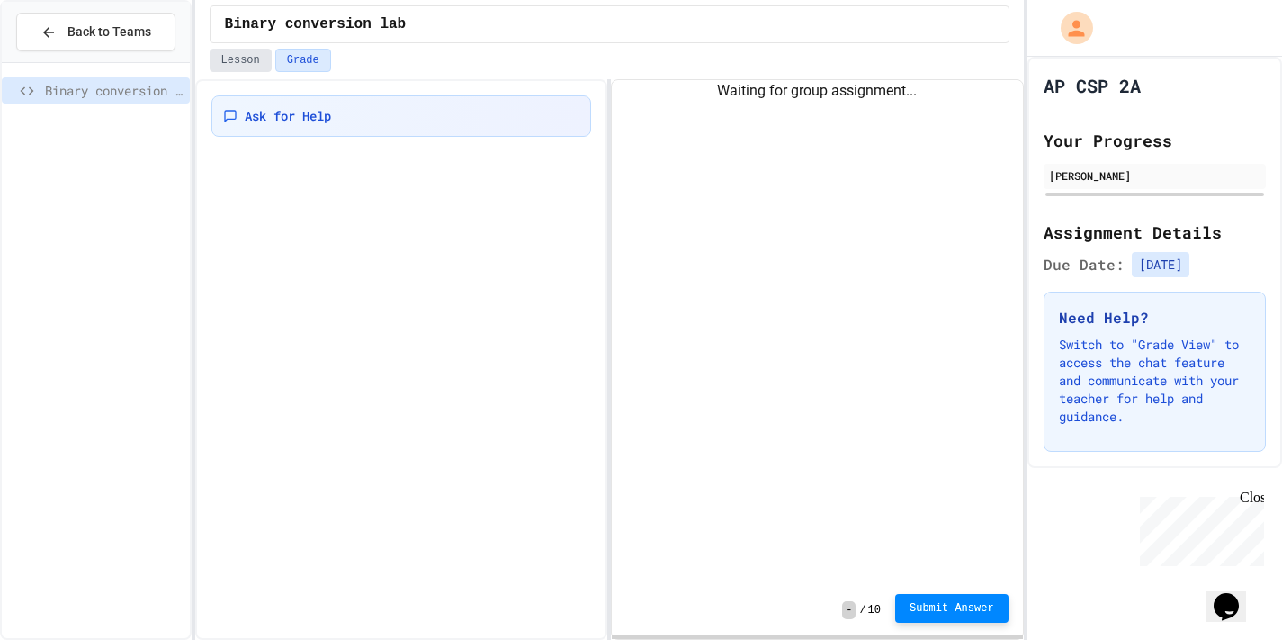
click at [228, 67] on button "Lesson" at bounding box center [241, 60] width 62 height 23
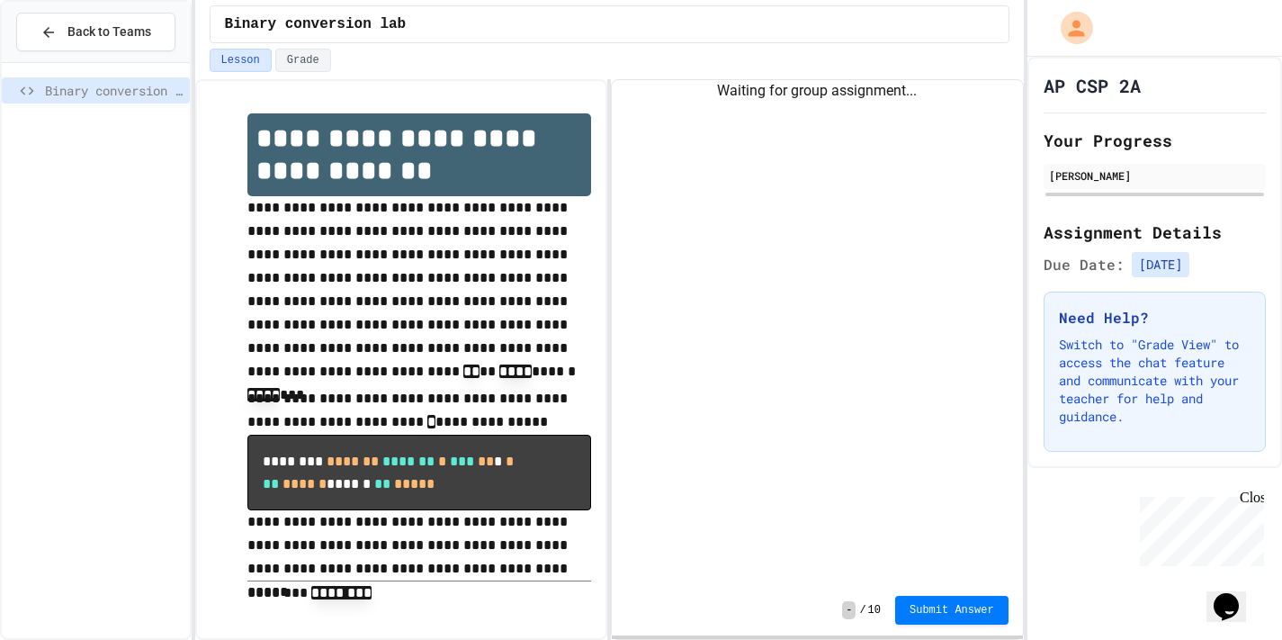
click at [865, 271] on div "Waiting for group assignment..." at bounding box center [817, 332] width 411 height 505
click at [824, 148] on div "Waiting for group assignment..." at bounding box center [817, 332] width 411 height 505
click at [790, 81] on div "Waiting for group assignment..." at bounding box center [817, 91] width 411 height 22
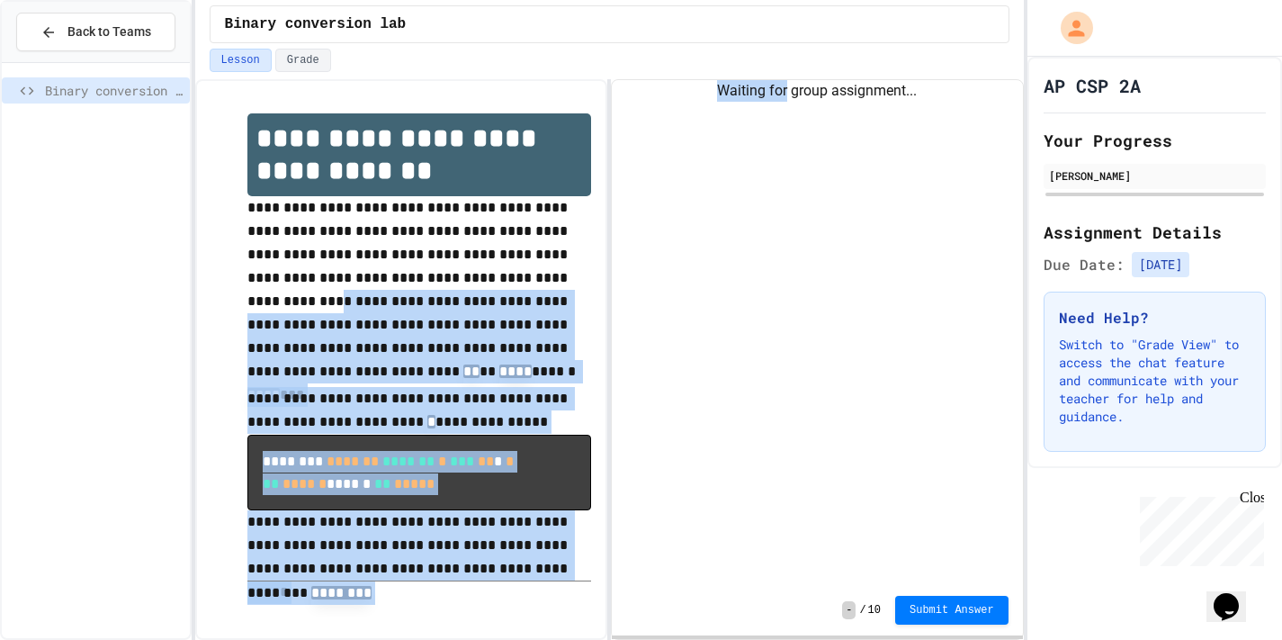
drag, startPoint x: 787, startPoint y: 95, endPoint x: 476, endPoint y: 291, distance: 367.9
click at [487, 291] on div "**********" at bounding box center [609, 359] width 829 height 560
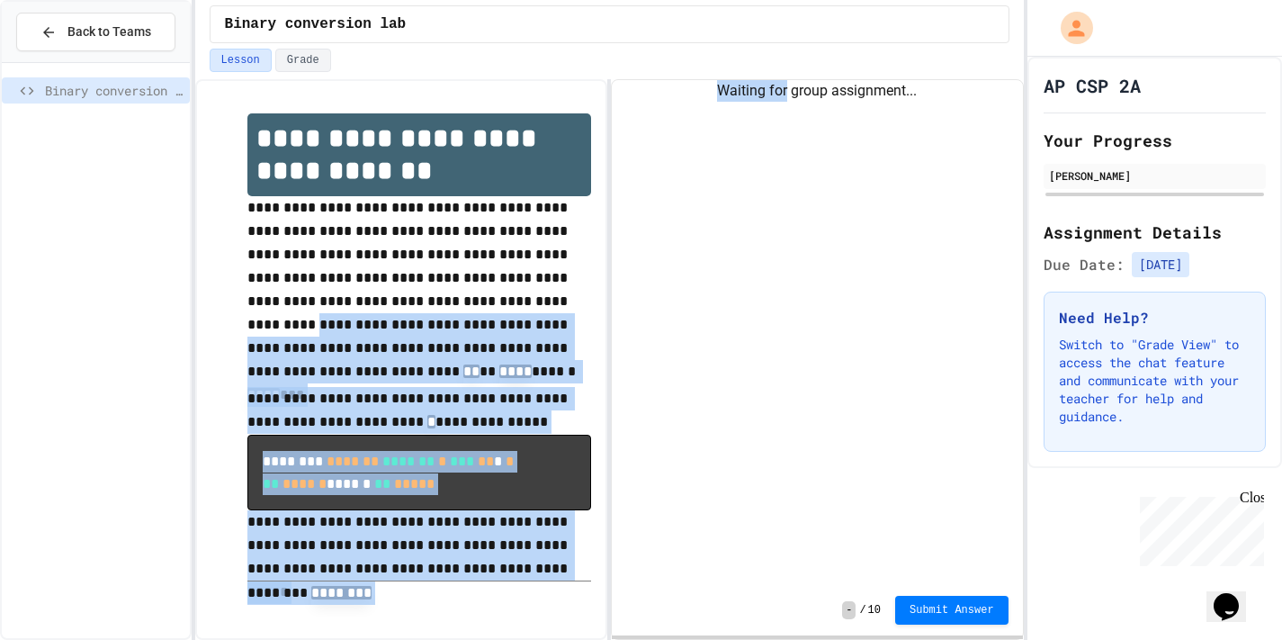
scroll to position [3, 0]
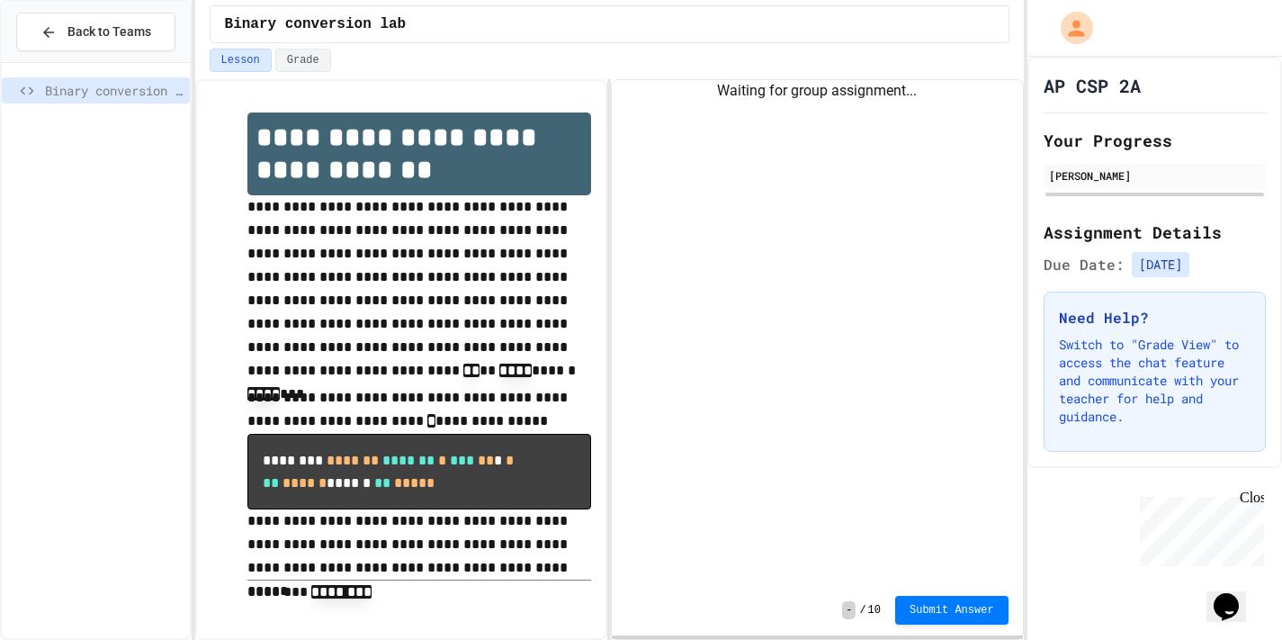
click at [476, 291] on p "**********" at bounding box center [419, 290] width 345 height 191
click at [306, 47] on div "Binary conversion lab" at bounding box center [609, 24] width 829 height 49
click at [248, 45] on div "Binary conversion lab" at bounding box center [609, 24] width 829 height 49
drag, startPoint x: 246, startPoint y: 68, endPoint x: 192, endPoint y: 79, distance: 55.0
click at [246, 68] on button "Lesson" at bounding box center [241, 60] width 62 height 23
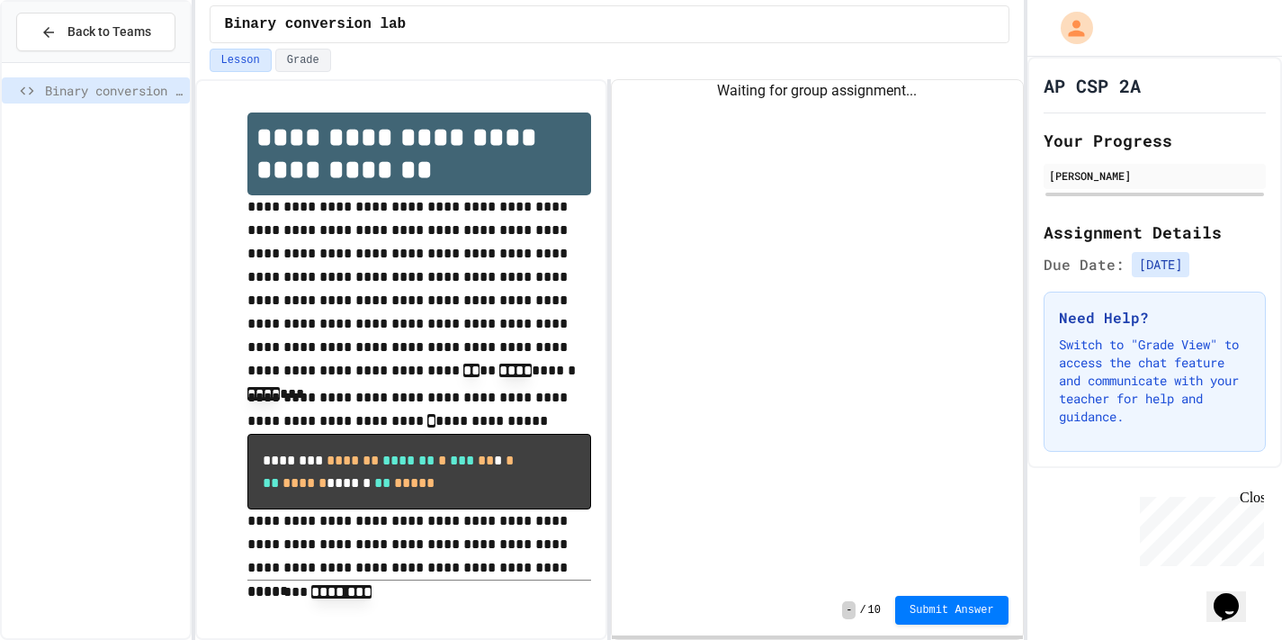
drag, startPoint x: 145, startPoint y: 85, endPoint x: 145, endPoint y: 135, distance: 49.5
click at [145, 87] on span "Binary conversion lab" at bounding box center [114, 90] width 138 height 19
click at [145, 135] on div "Binary conversion lab" at bounding box center [96, 350] width 188 height 560
click at [144, 100] on div "Binary conversion lab" at bounding box center [96, 90] width 188 height 26
click at [164, 71] on div at bounding box center [96, 86] width 188 height 32
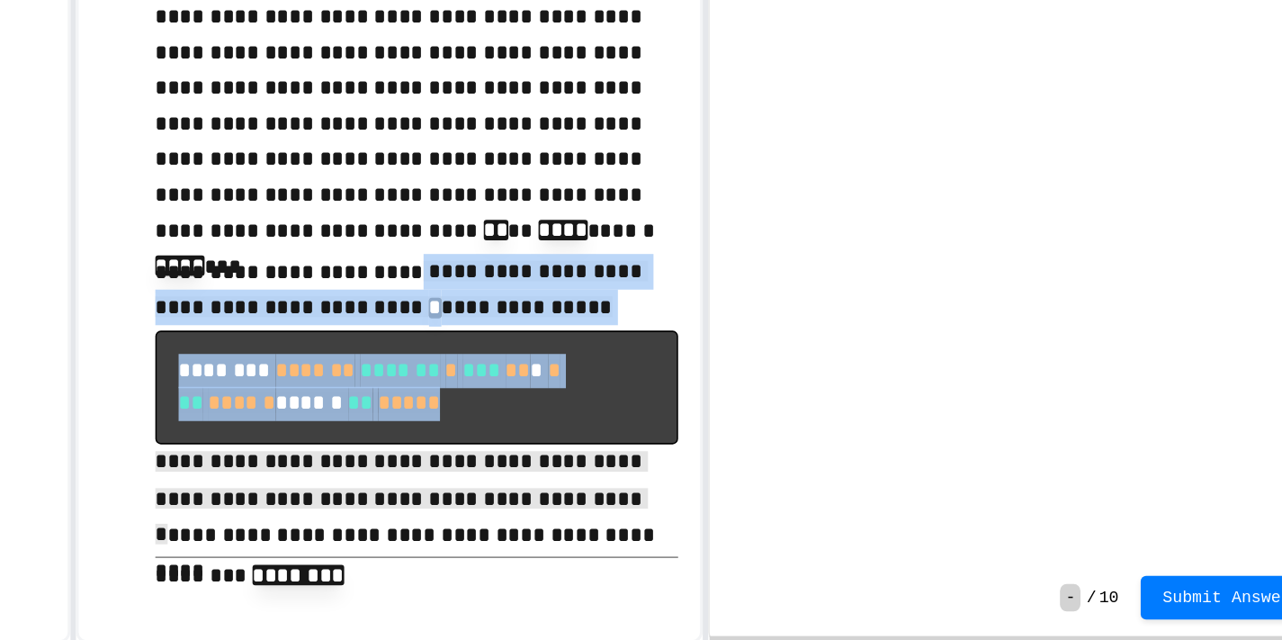
drag, startPoint x: 415, startPoint y: 391, endPoint x: 516, endPoint y: 578, distance: 213.0
click at [516, 578] on div "**********" at bounding box center [419, 360] width 345 height 498
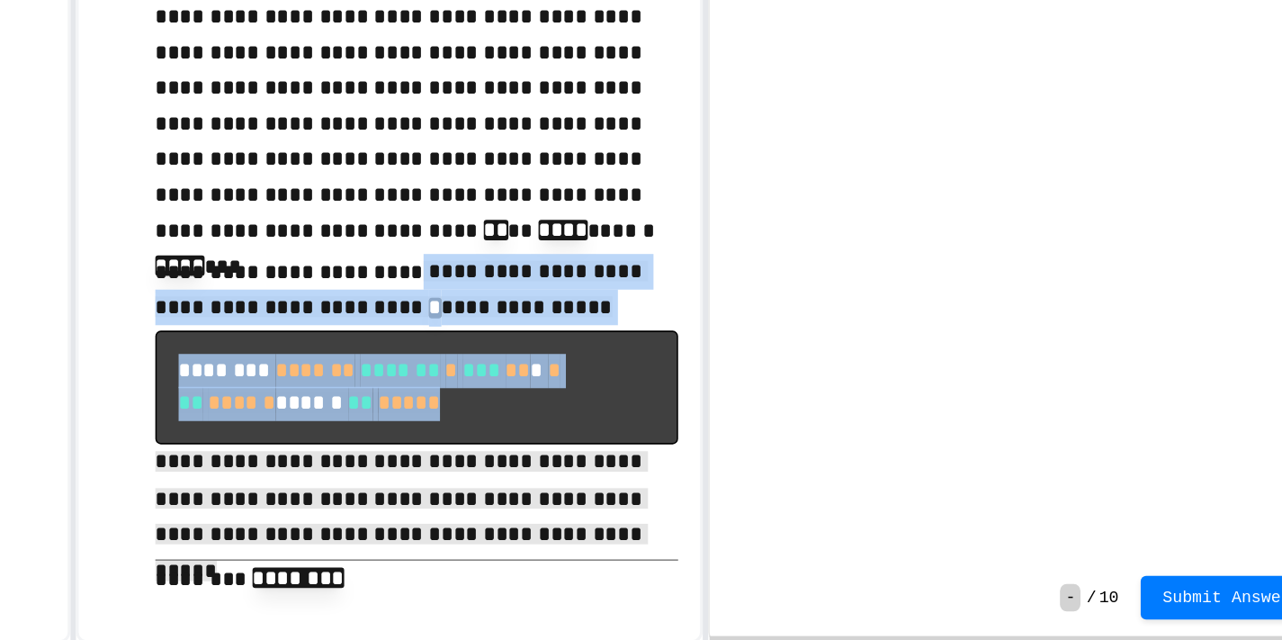
click at [516, 578] on p "**********" at bounding box center [419, 546] width 345 height 75
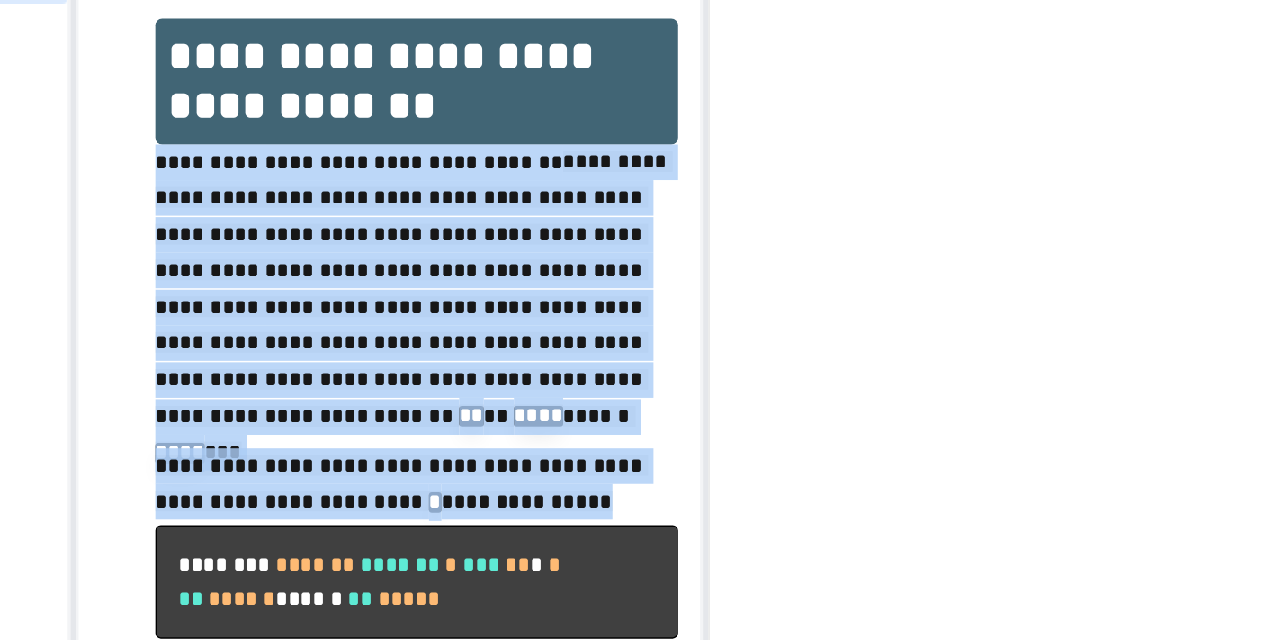
drag, startPoint x: 514, startPoint y: 537, endPoint x: 534, endPoint y: 158, distance: 379.3
click at [533, 163] on div "**********" at bounding box center [419, 365] width 345 height 504
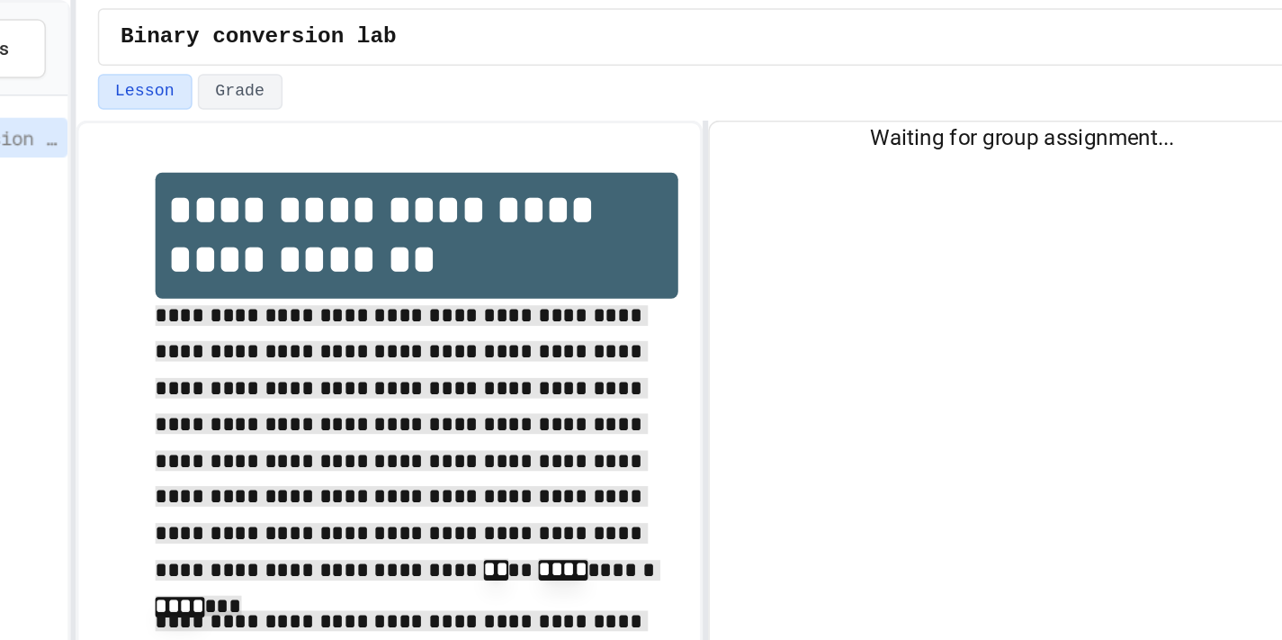
click at [534, 58] on div "Lesson Grade" at bounding box center [610, 60] width 800 height 23
